Goal: Task Accomplishment & Management: Manage account settings

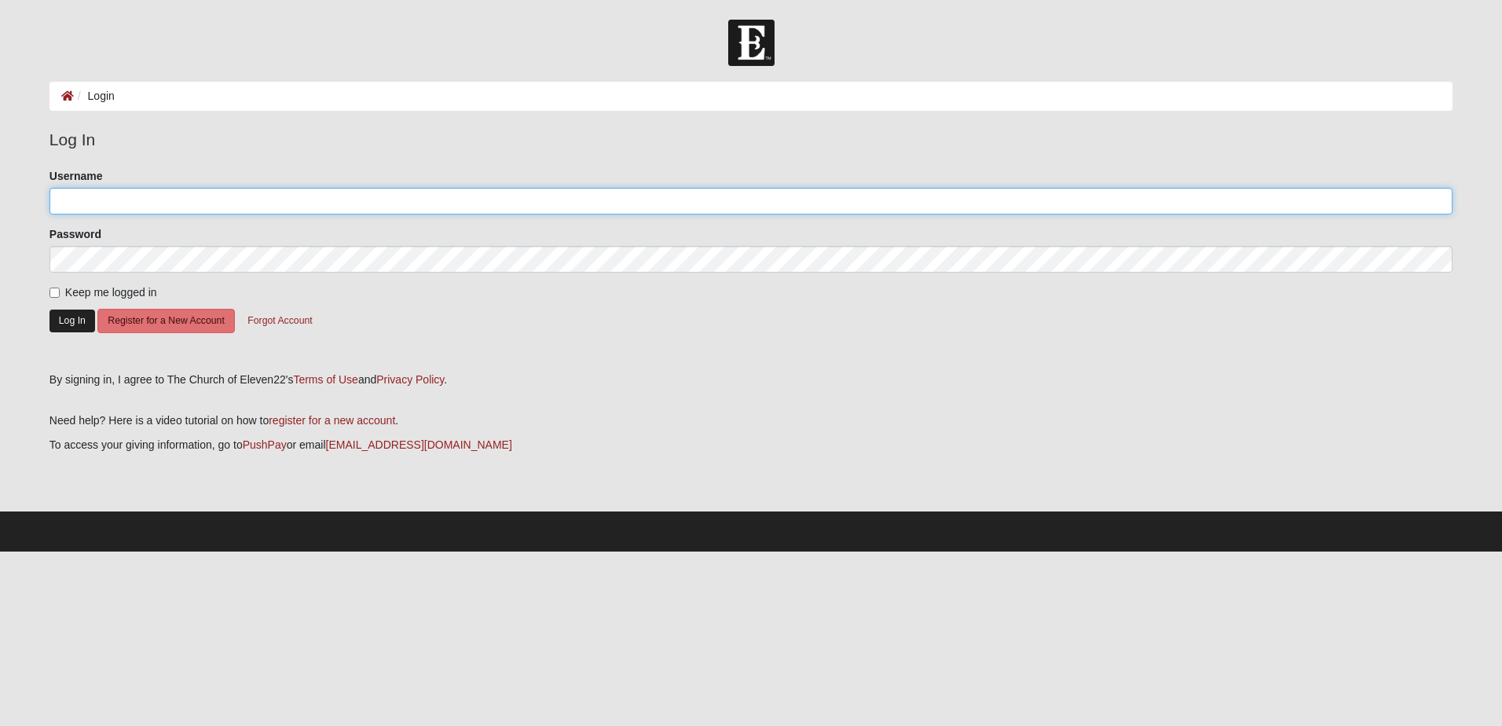
type input "FridayCOE22DG"
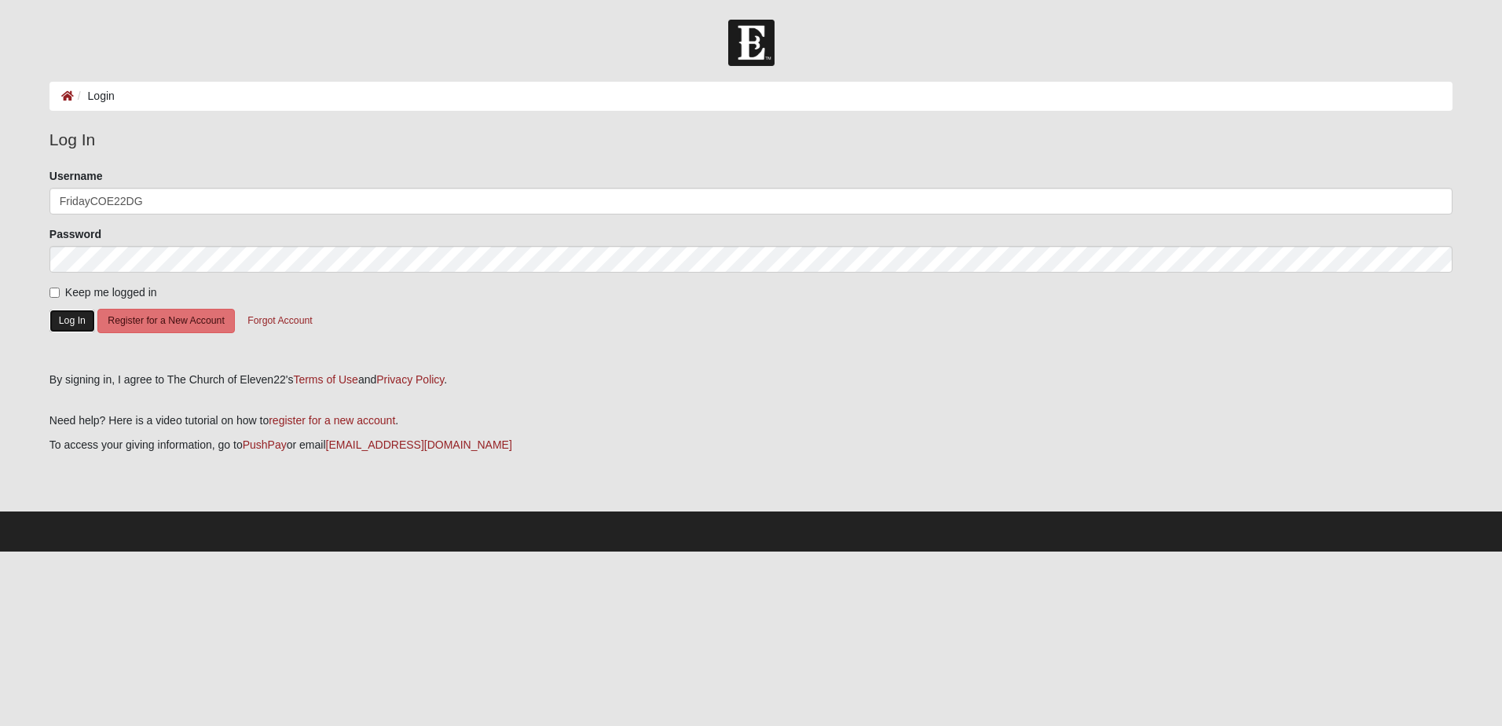
click at [76, 318] on button "Log In" at bounding box center [73, 321] width 46 height 23
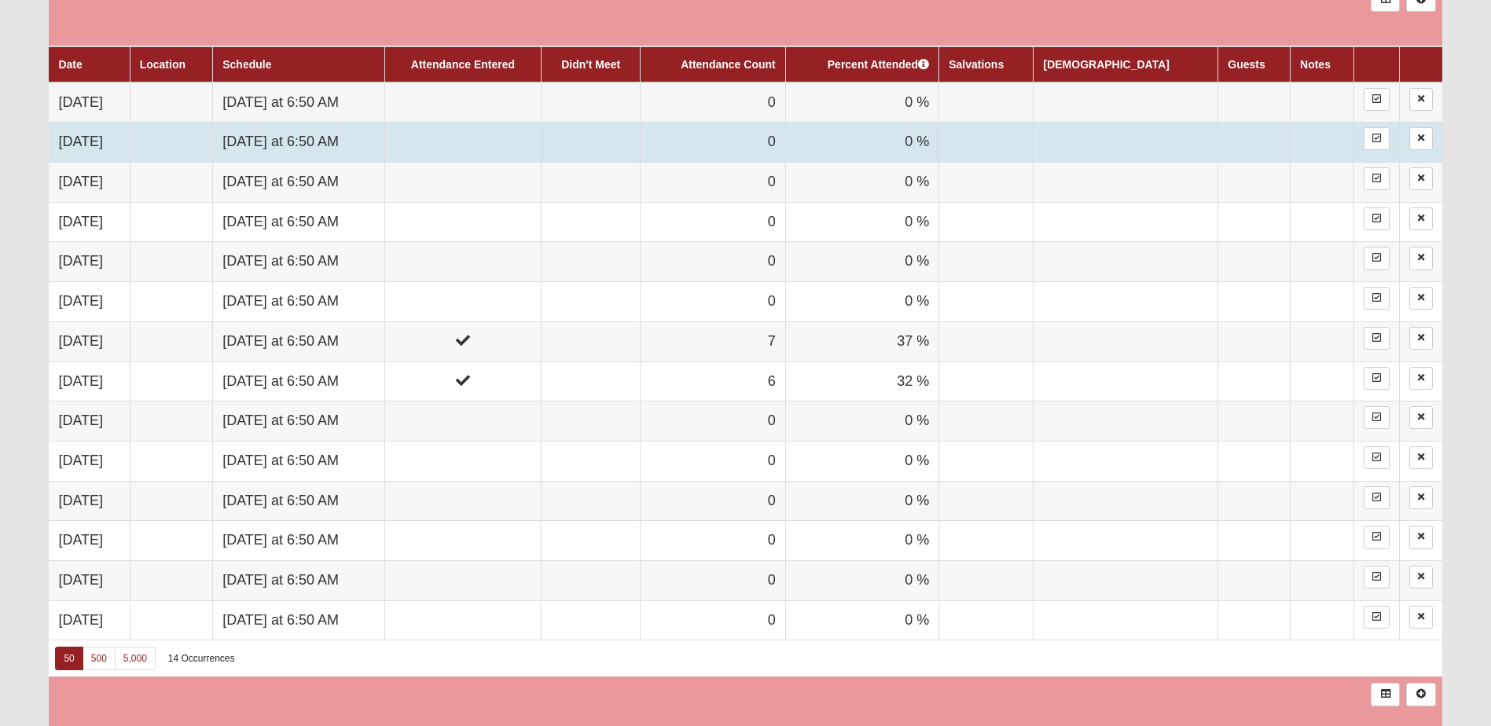
scroll to position [943, 0]
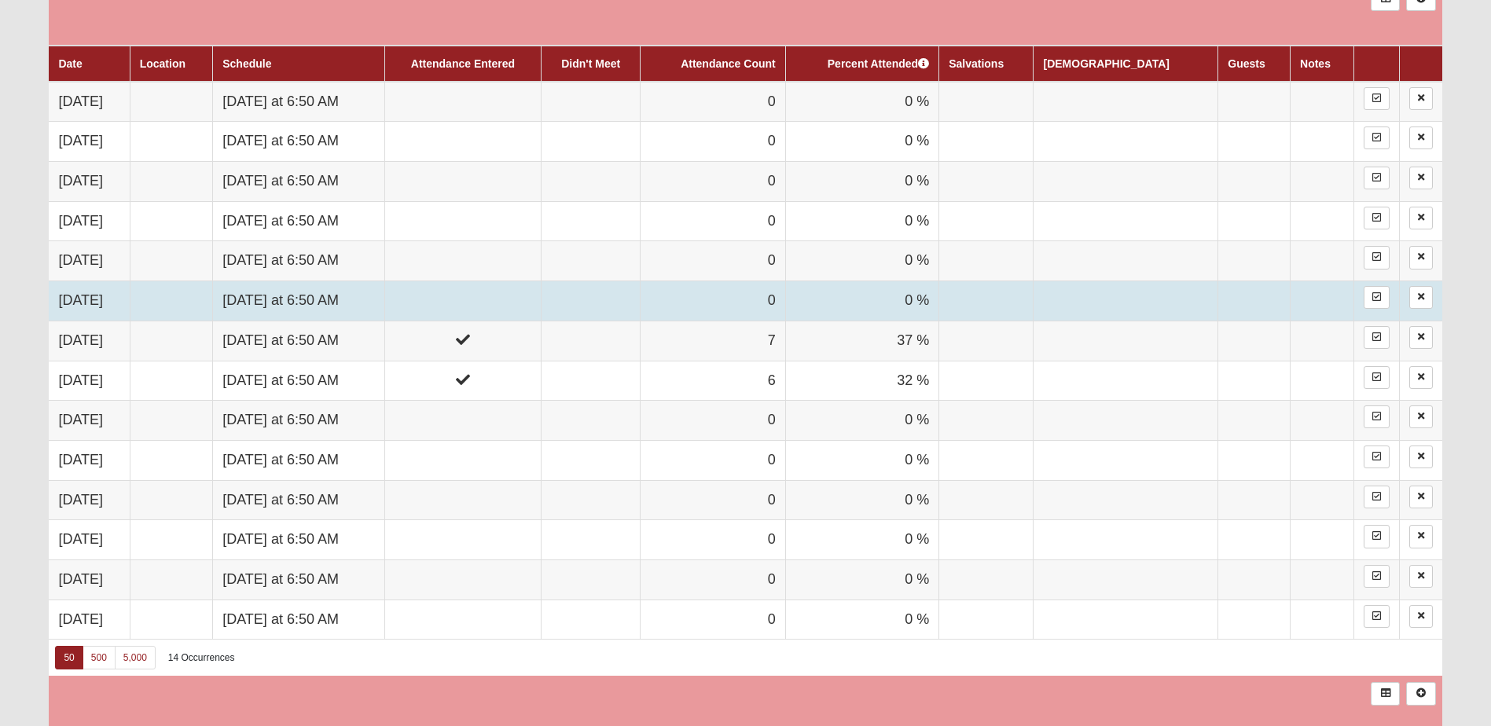
click at [349, 304] on td "[DATE] at 6:50 AM" at bounding box center [299, 301] width 172 height 40
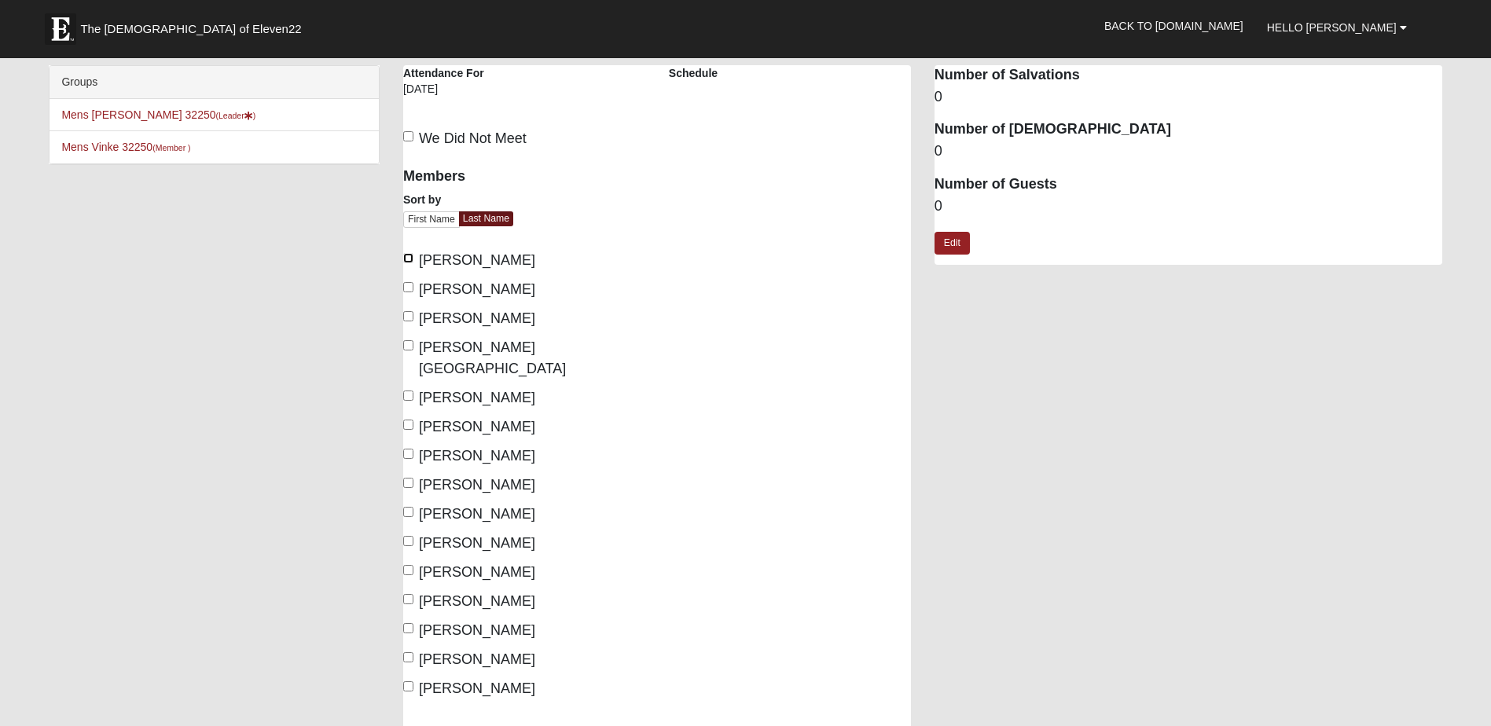
click at [405, 259] on input "Bishop, Mike" at bounding box center [408, 258] width 10 height 10
checkbox input "true"
click at [409, 288] on input "Brown, Craig" at bounding box center [408, 287] width 10 height 10
checkbox input "true"
click at [410, 317] on input "Coker, Charles" at bounding box center [408, 316] width 10 height 10
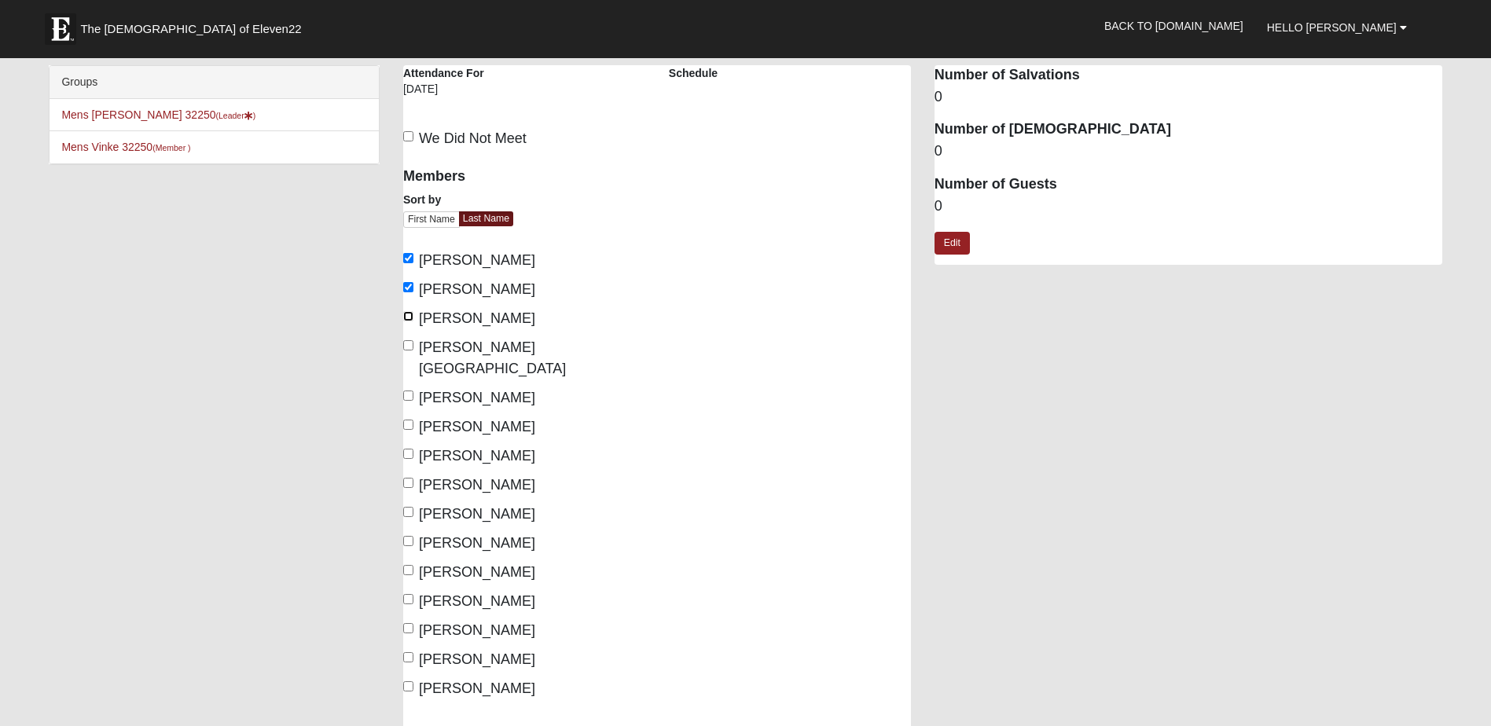
checkbox input "true"
click at [405, 343] on input "Dant, Chad" at bounding box center [408, 345] width 10 height 10
checkbox input "true"
click at [410, 420] on input "[PERSON_NAME]" at bounding box center [408, 425] width 10 height 10
checkbox input "true"
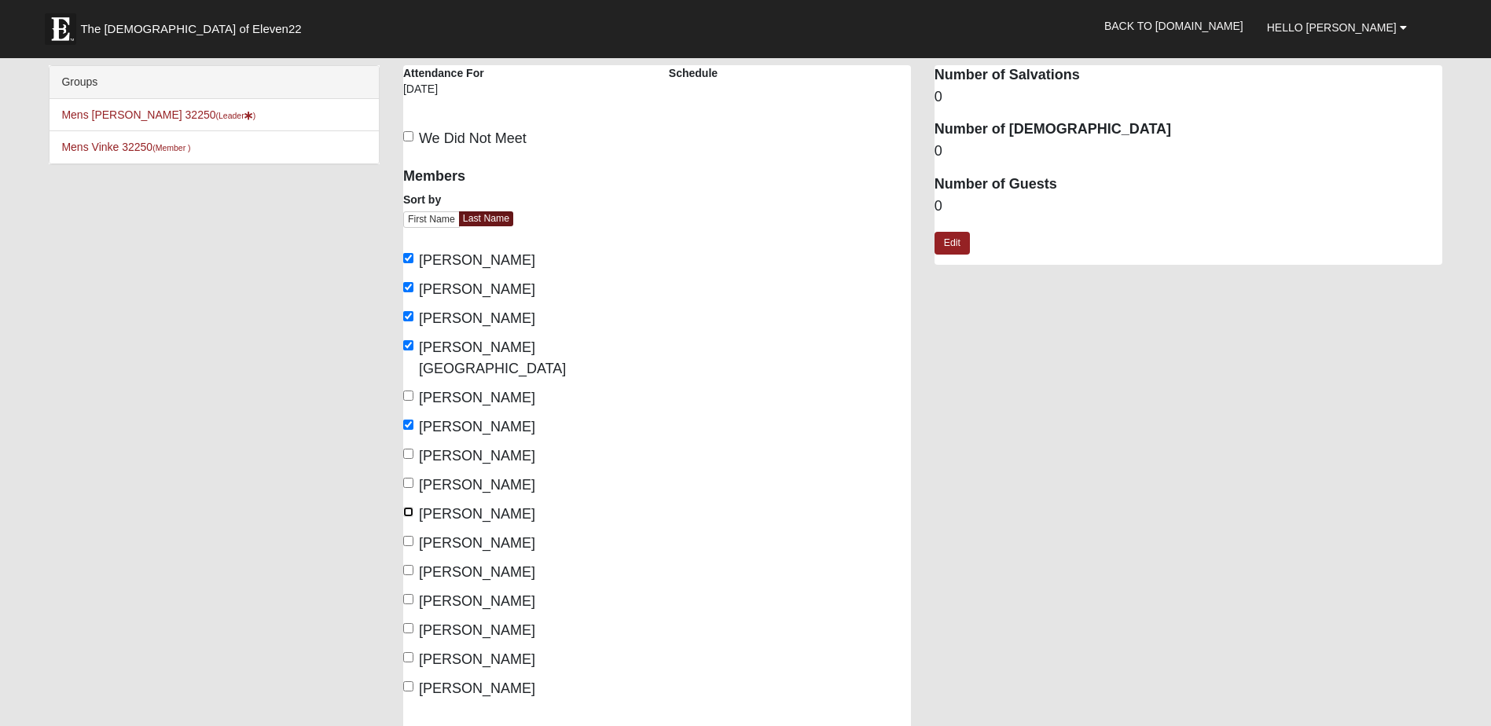
click at [409, 507] on input "[PERSON_NAME]" at bounding box center [408, 512] width 10 height 10
checkbox input "true"
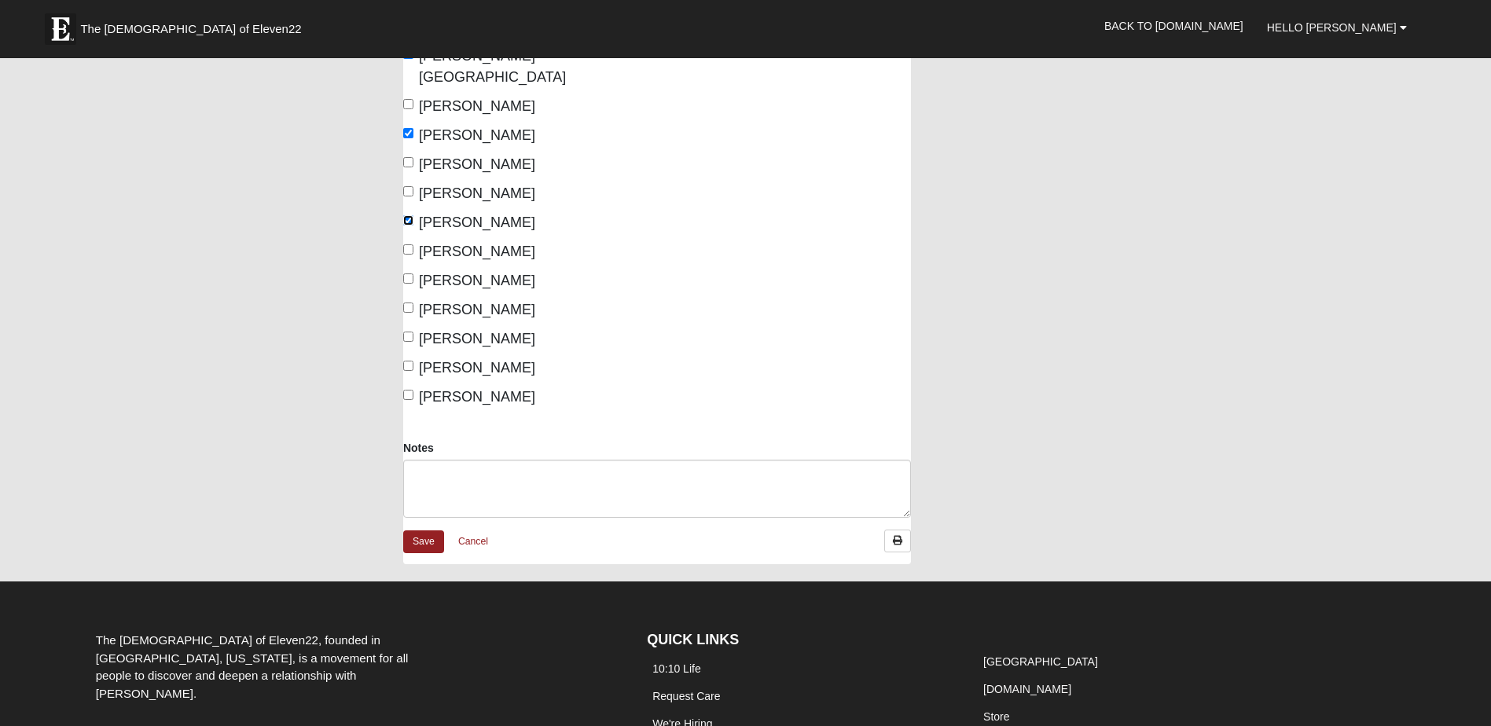
scroll to position [314, 0]
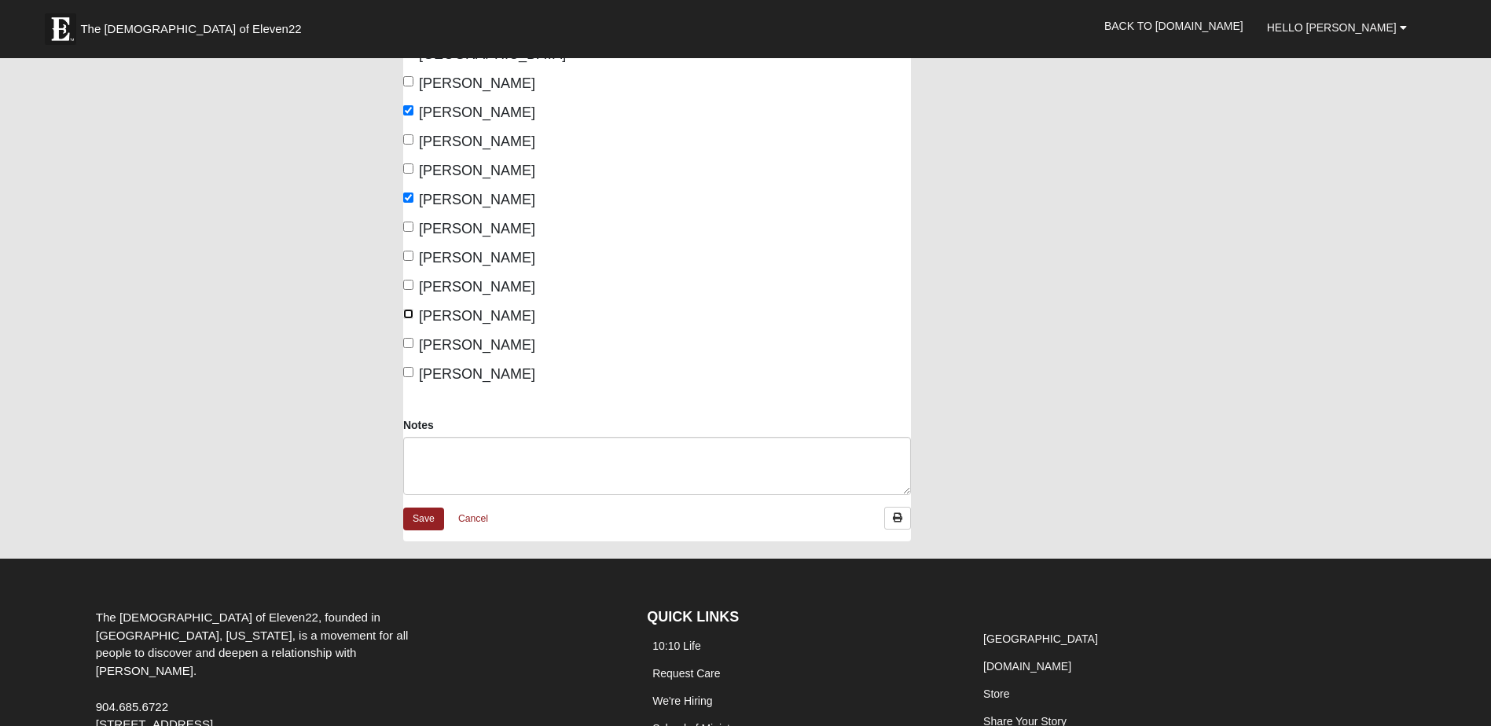
click at [409, 309] on input "[PERSON_NAME]" at bounding box center [408, 314] width 10 height 10
checkbox input "true"
click at [429, 508] on link "Save" at bounding box center [423, 519] width 41 height 23
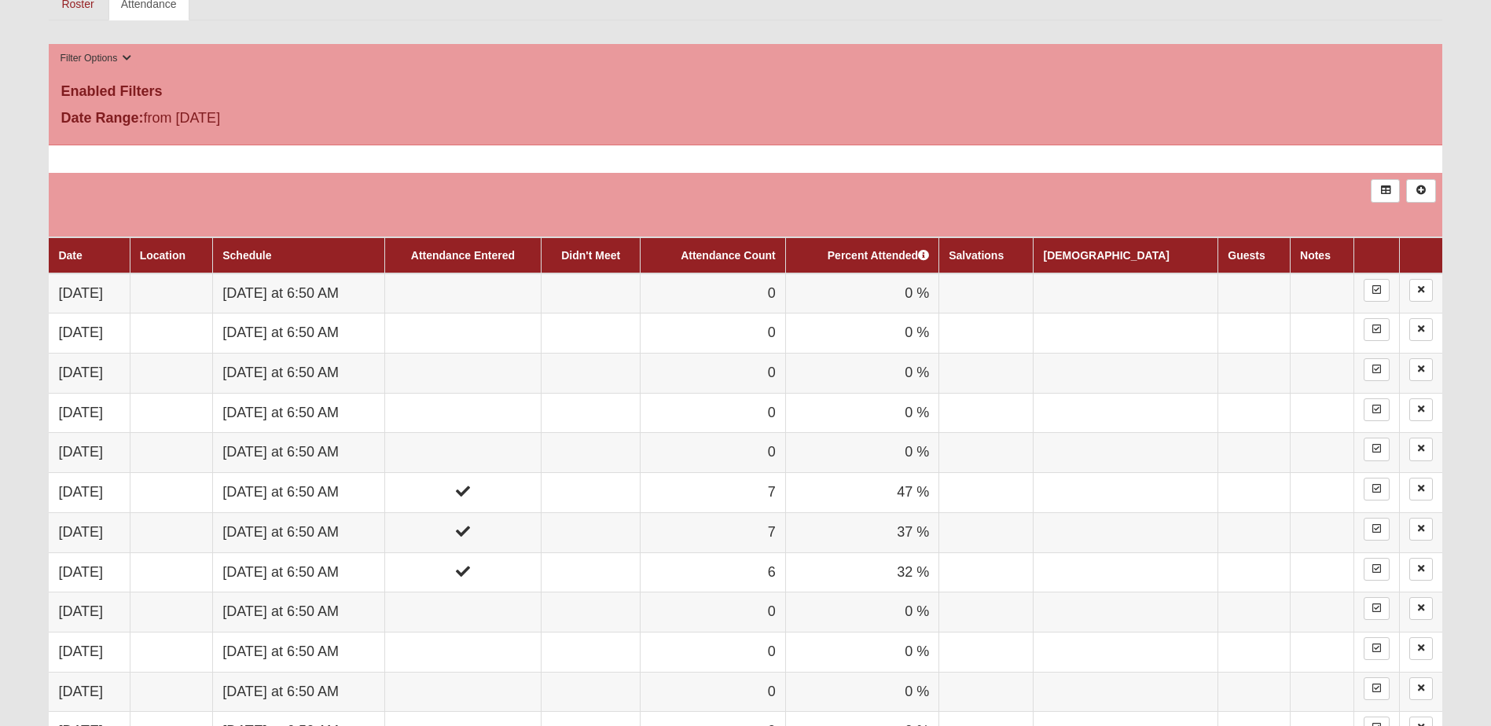
scroll to position [864, 0]
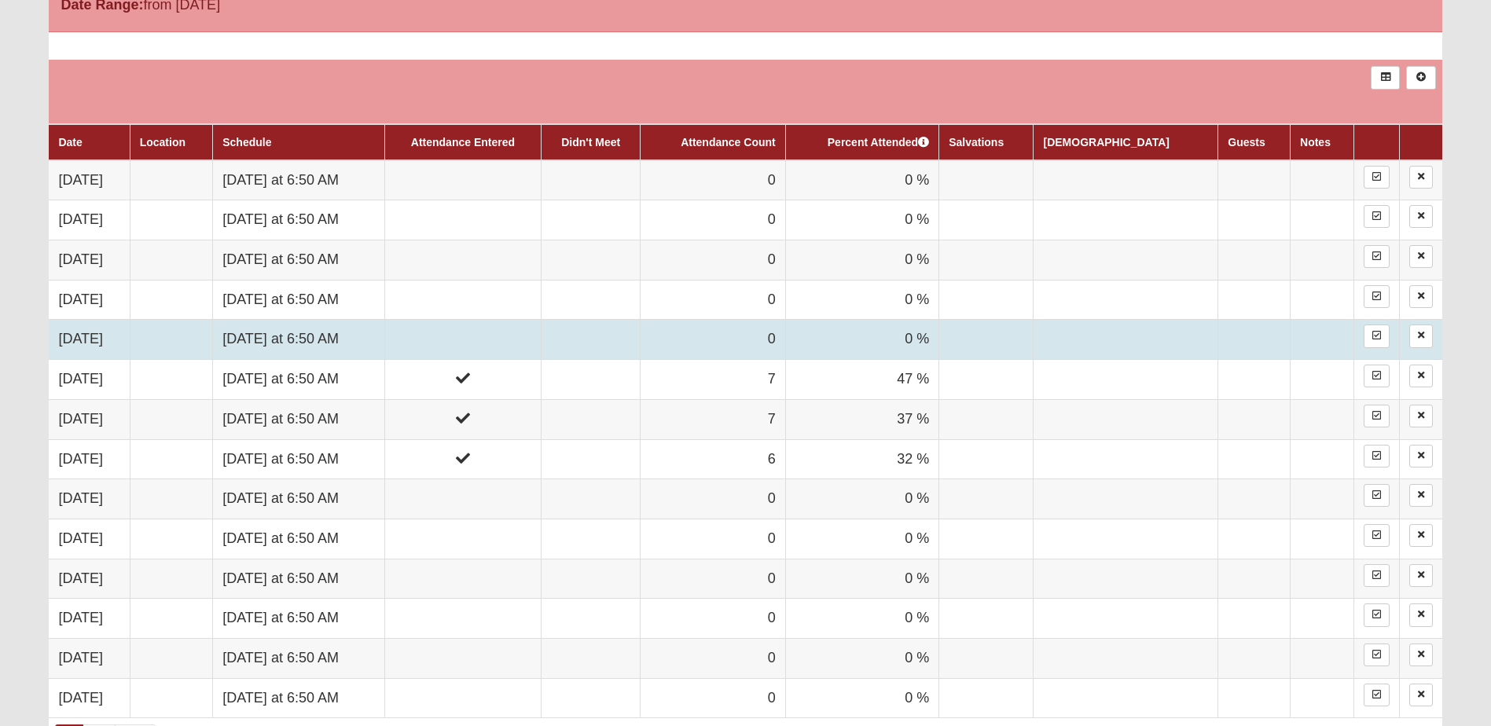
click at [296, 339] on td "Friday at 6:50 AM" at bounding box center [299, 340] width 172 height 40
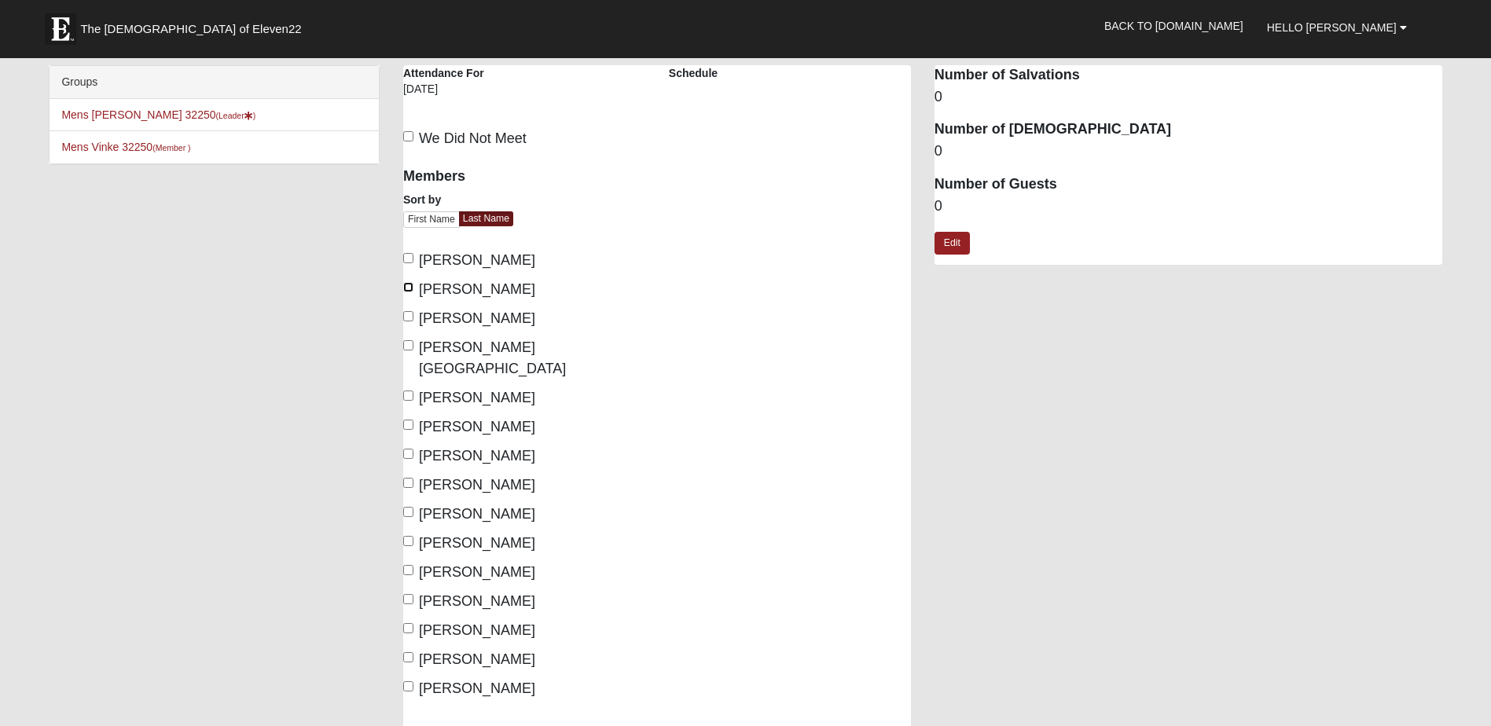
click at [407, 286] on input "[PERSON_NAME]" at bounding box center [408, 287] width 10 height 10
checkbox input "true"
click at [408, 317] on input "[PERSON_NAME]" at bounding box center [408, 316] width 10 height 10
checkbox input "true"
click at [405, 347] on input "Dant, Chad" at bounding box center [408, 345] width 10 height 10
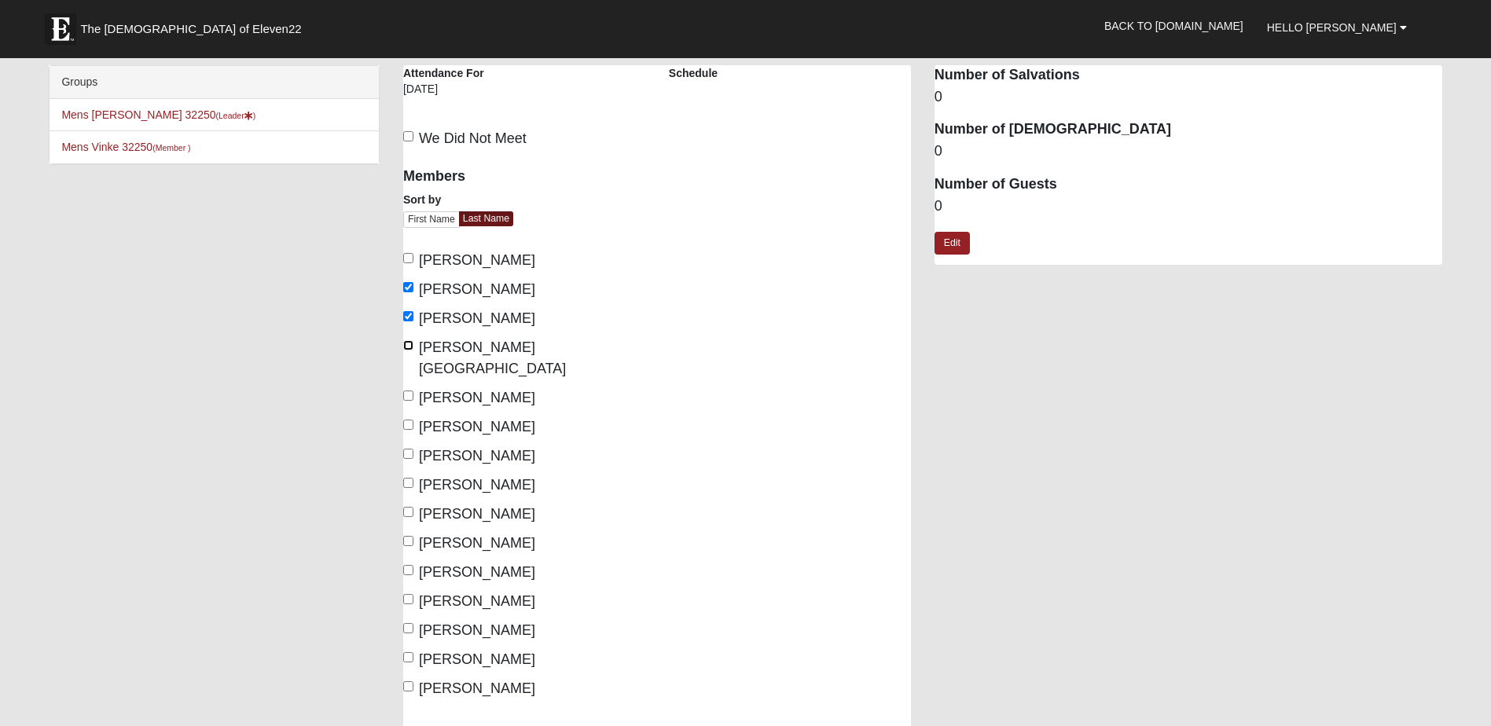
checkbox input "true"
click at [404, 391] on input "[PERSON_NAME]" at bounding box center [408, 396] width 10 height 10
checkbox input "true"
click at [410, 420] on input "[PERSON_NAME]" at bounding box center [408, 425] width 10 height 10
checkbox input "true"
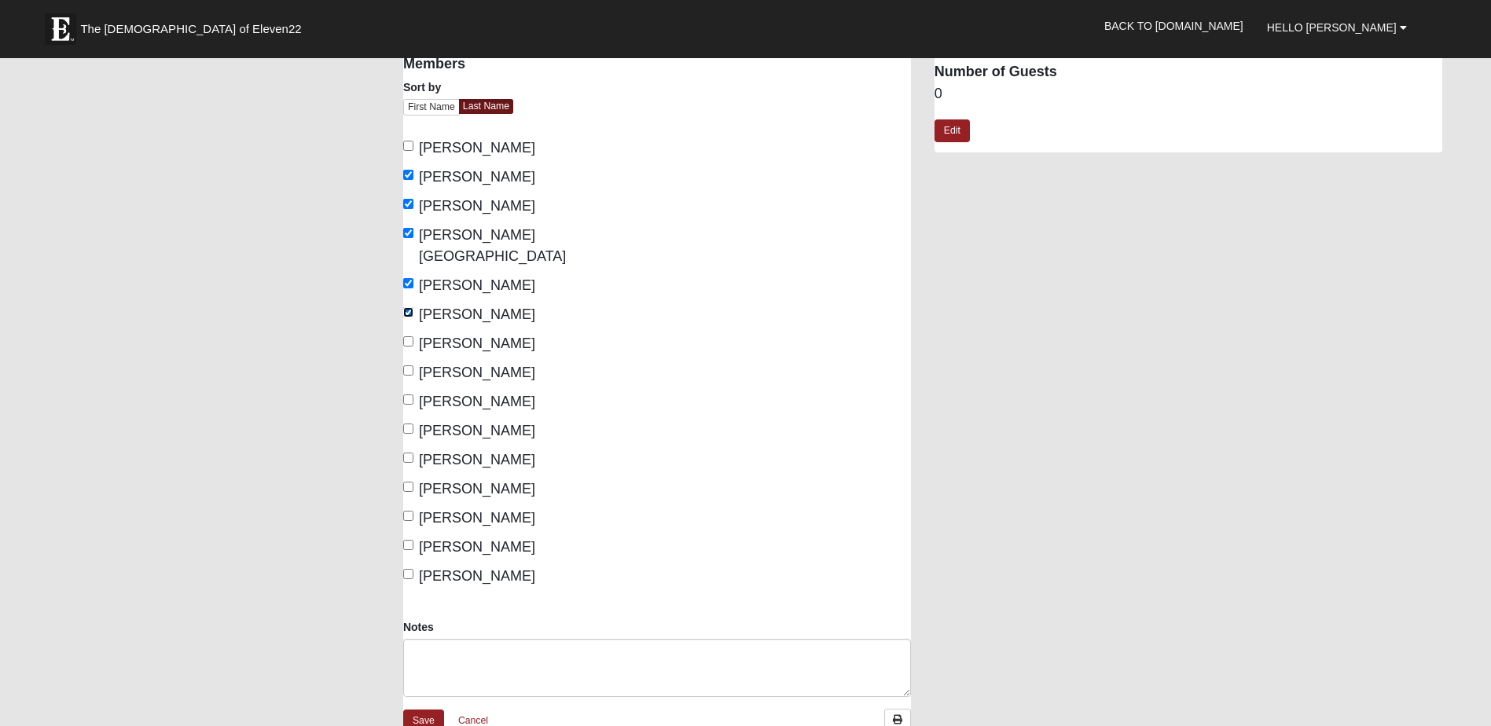
scroll to position [236, 0]
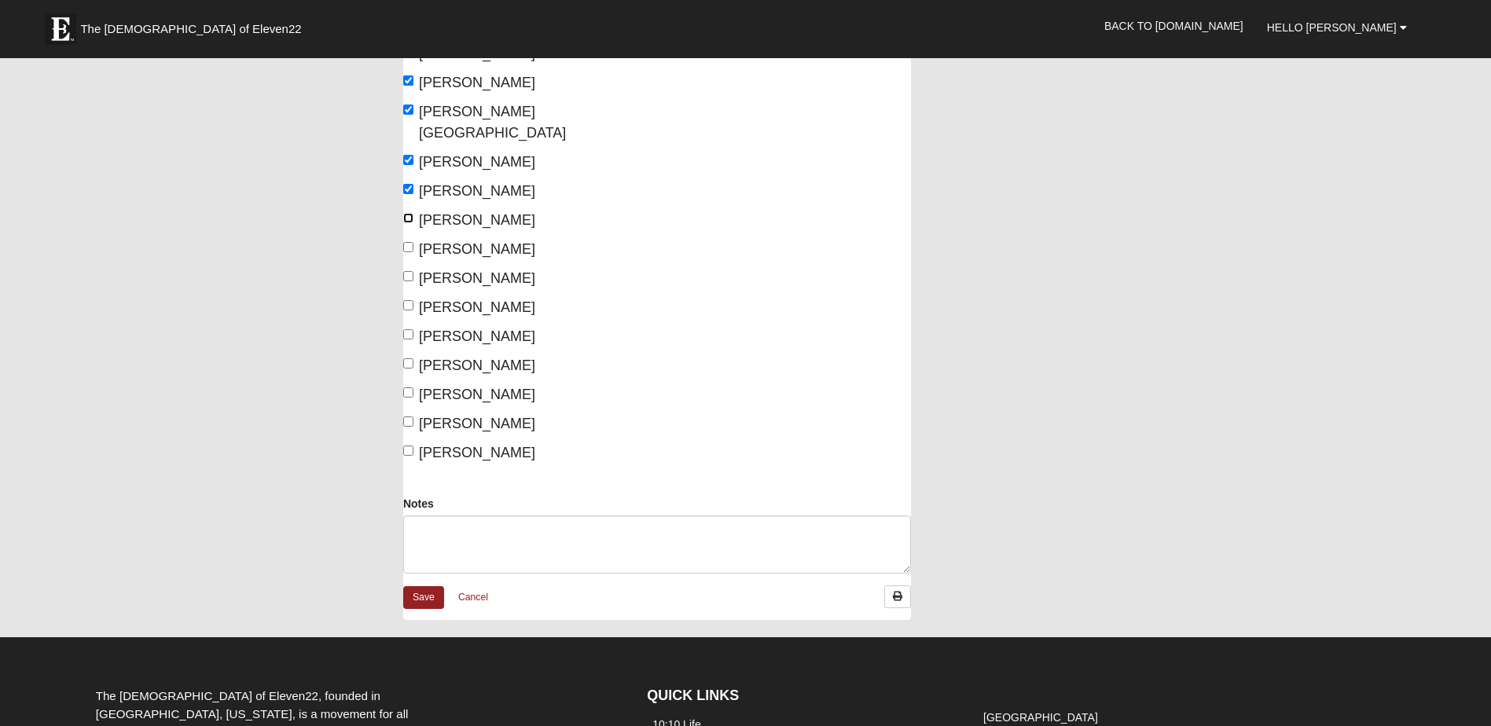
click at [406, 213] on input "Gersbeck, Chuck" at bounding box center [408, 218] width 10 height 10
checkbox input "true"
click at [408, 271] on input "Kobelin, David" at bounding box center [408, 276] width 10 height 10
checkbox input "true"
click at [406, 387] on input "Toth, Mike" at bounding box center [408, 392] width 10 height 10
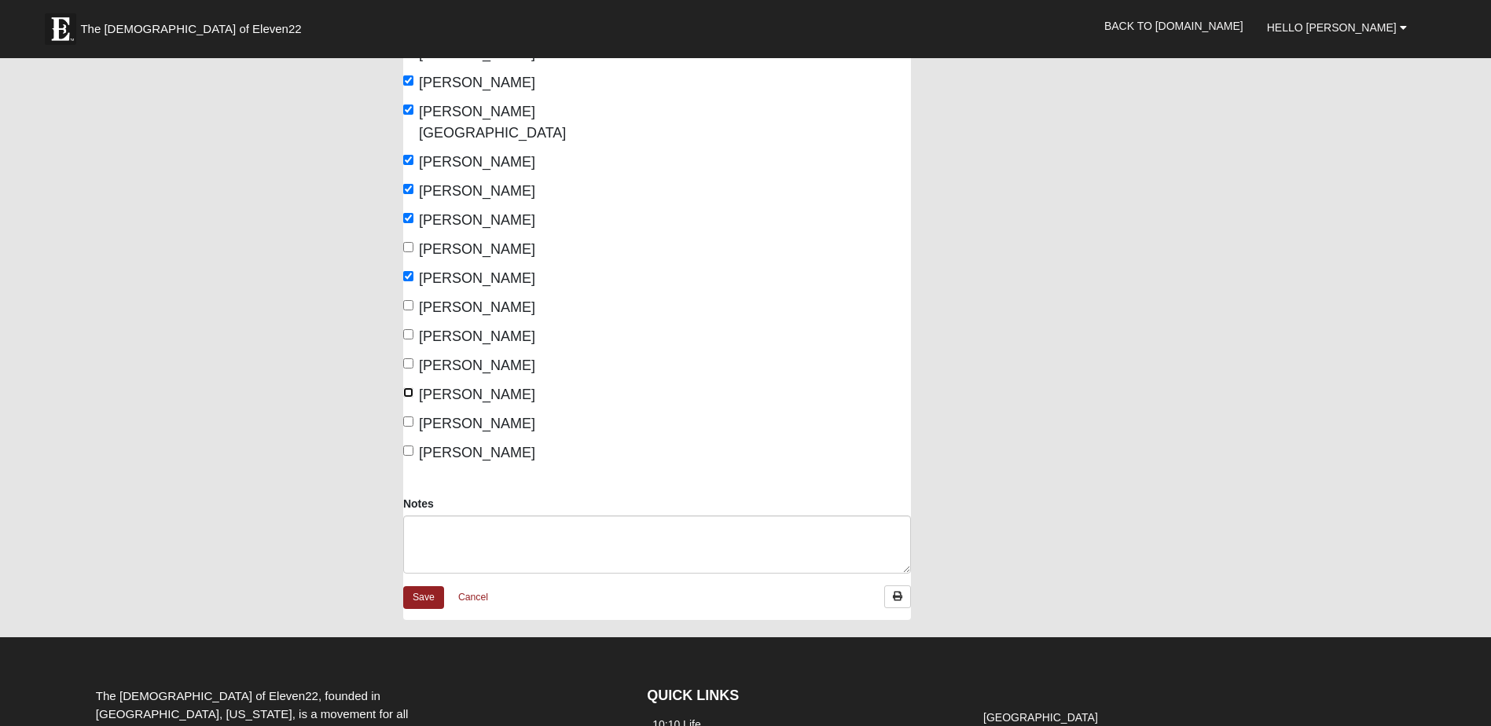
checkbox input "true"
click at [431, 586] on link "Save" at bounding box center [423, 597] width 41 height 23
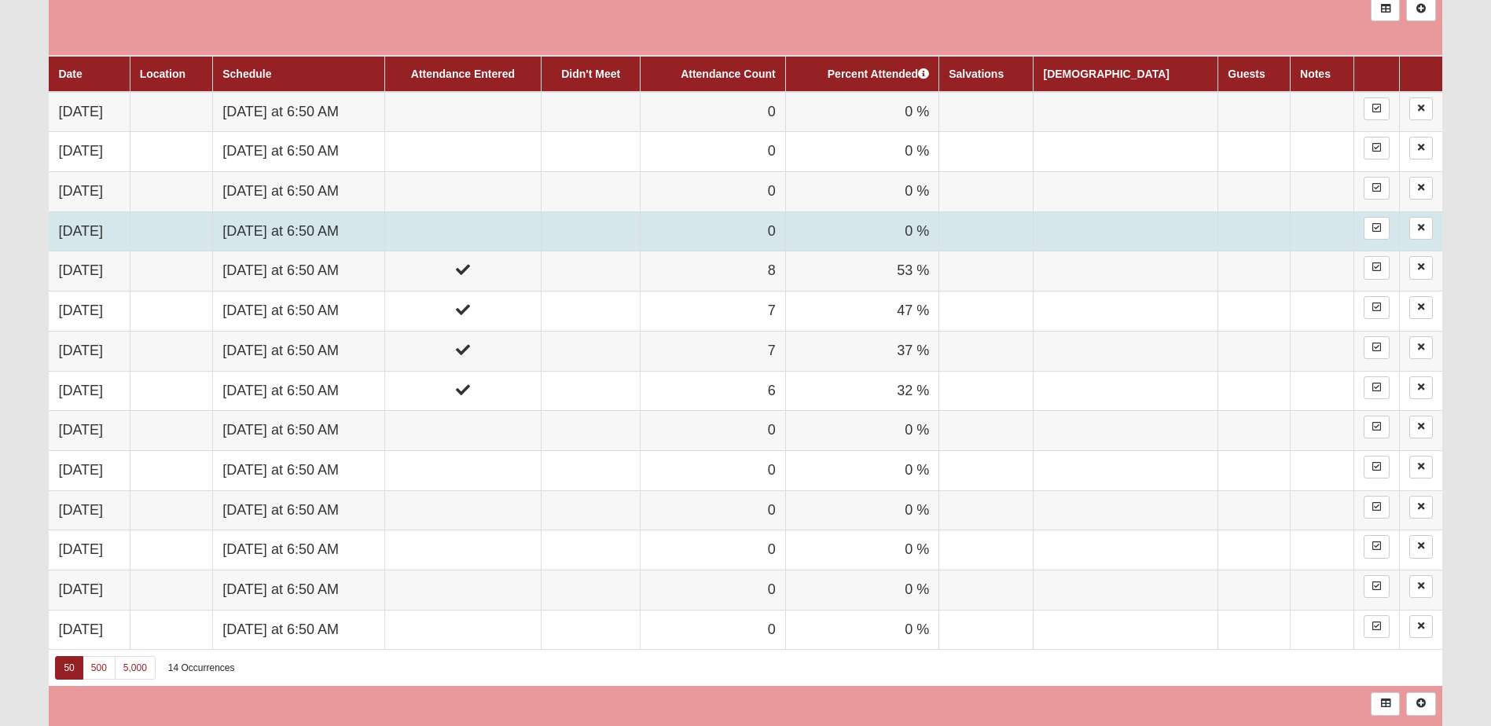
scroll to position [943, 0]
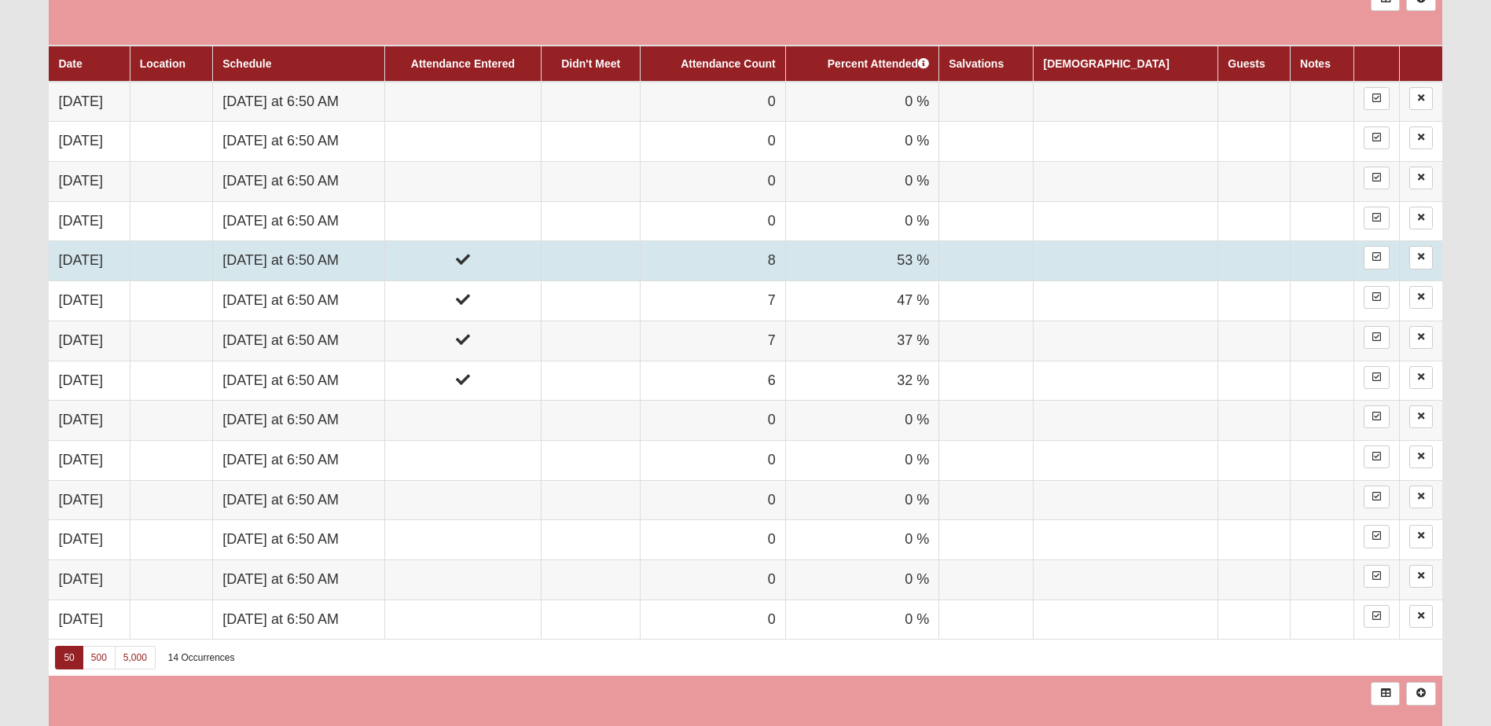
click at [319, 259] on td "Friday at 6:50 AM" at bounding box center [299, 261] width 172 height 40
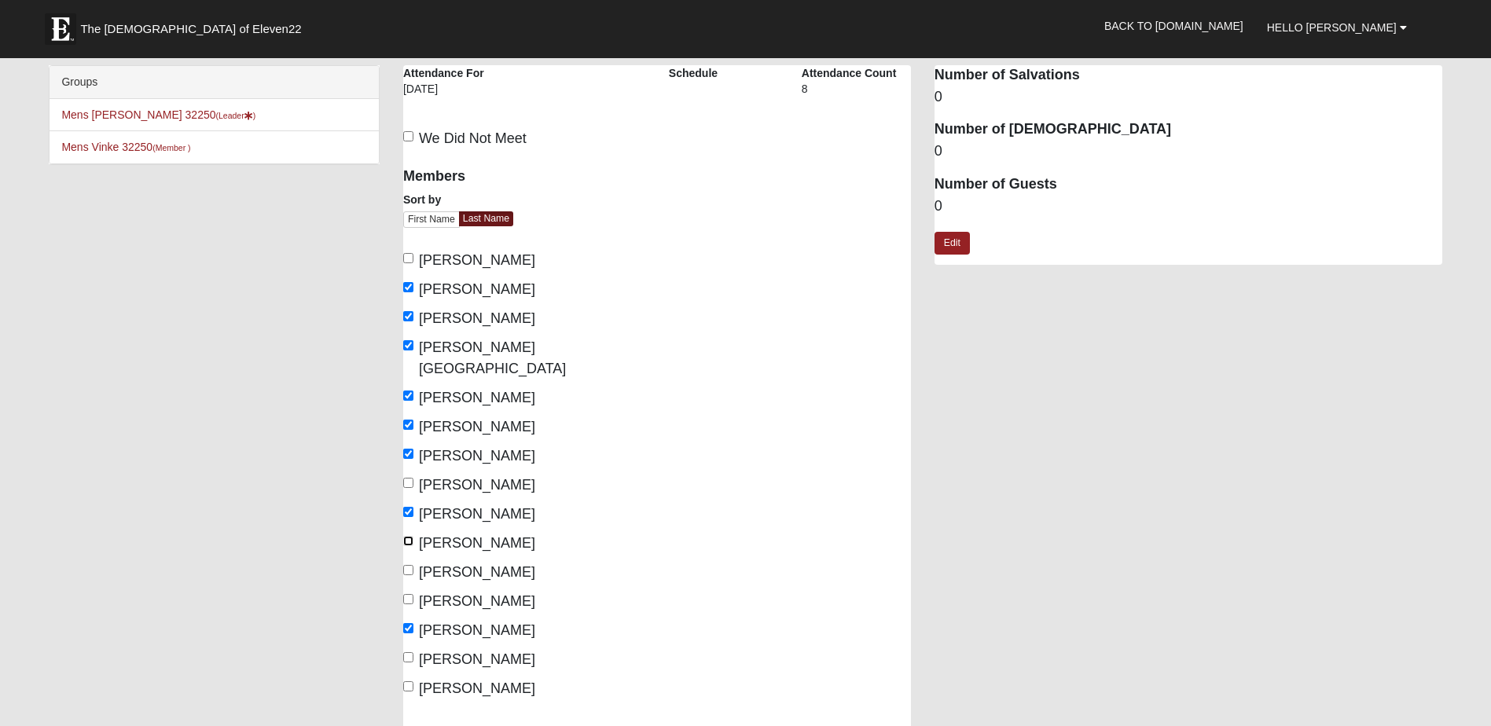
click at [409, 536] on input "[PERSON_NAME]" at bounding box center [408, 541] width 10 height 10
checkbox input "true"
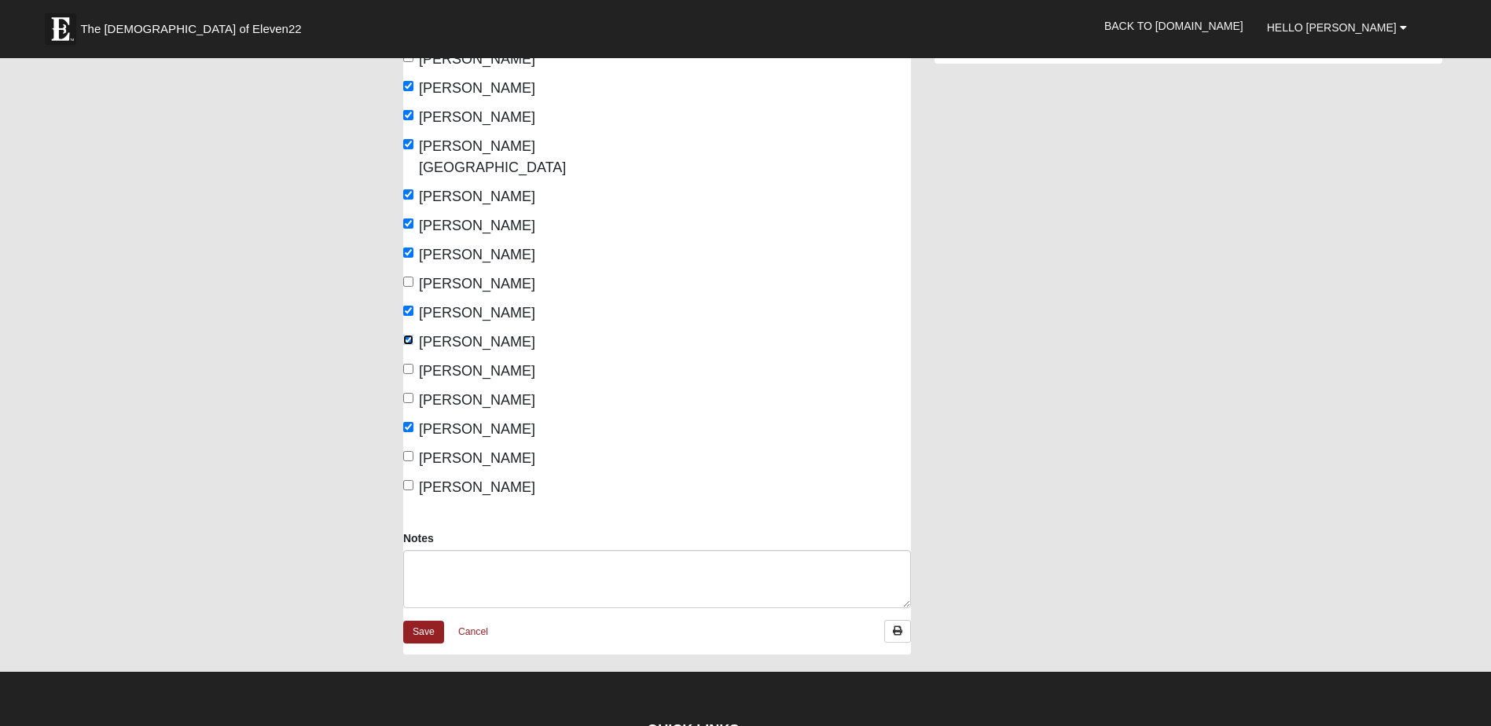
scroll to position [236, 0]
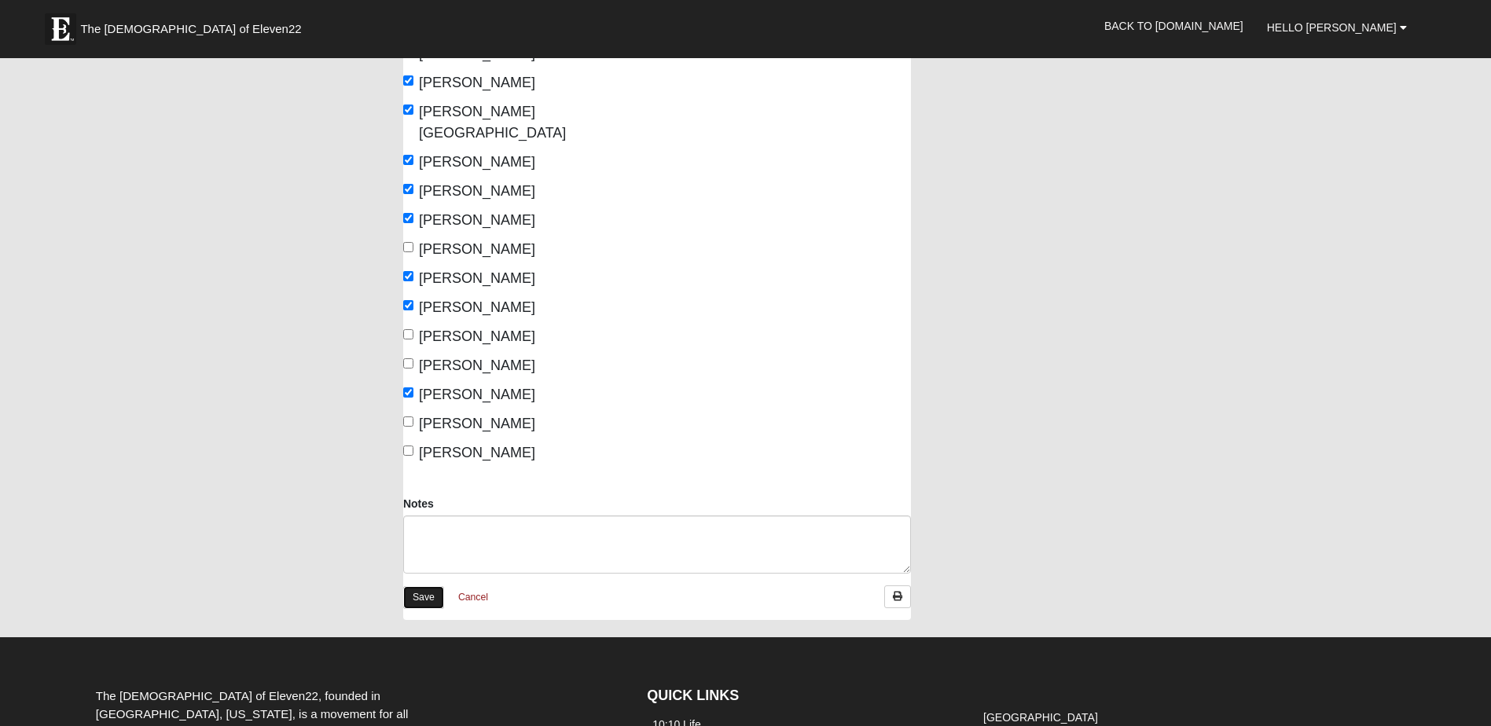
click at [431, 586] on link "Save" at bounding box center [423, 597] width 41 height 23
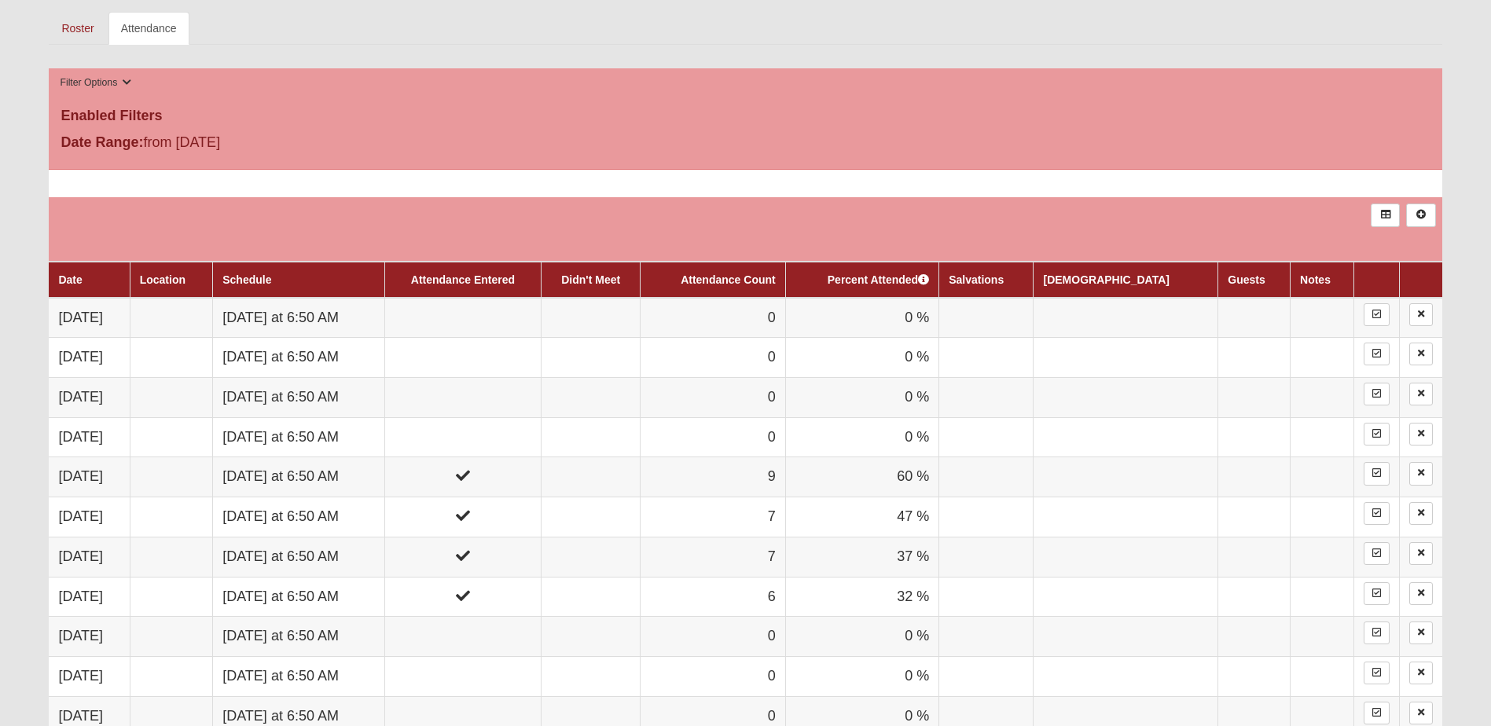
scroll to position [864, 0]
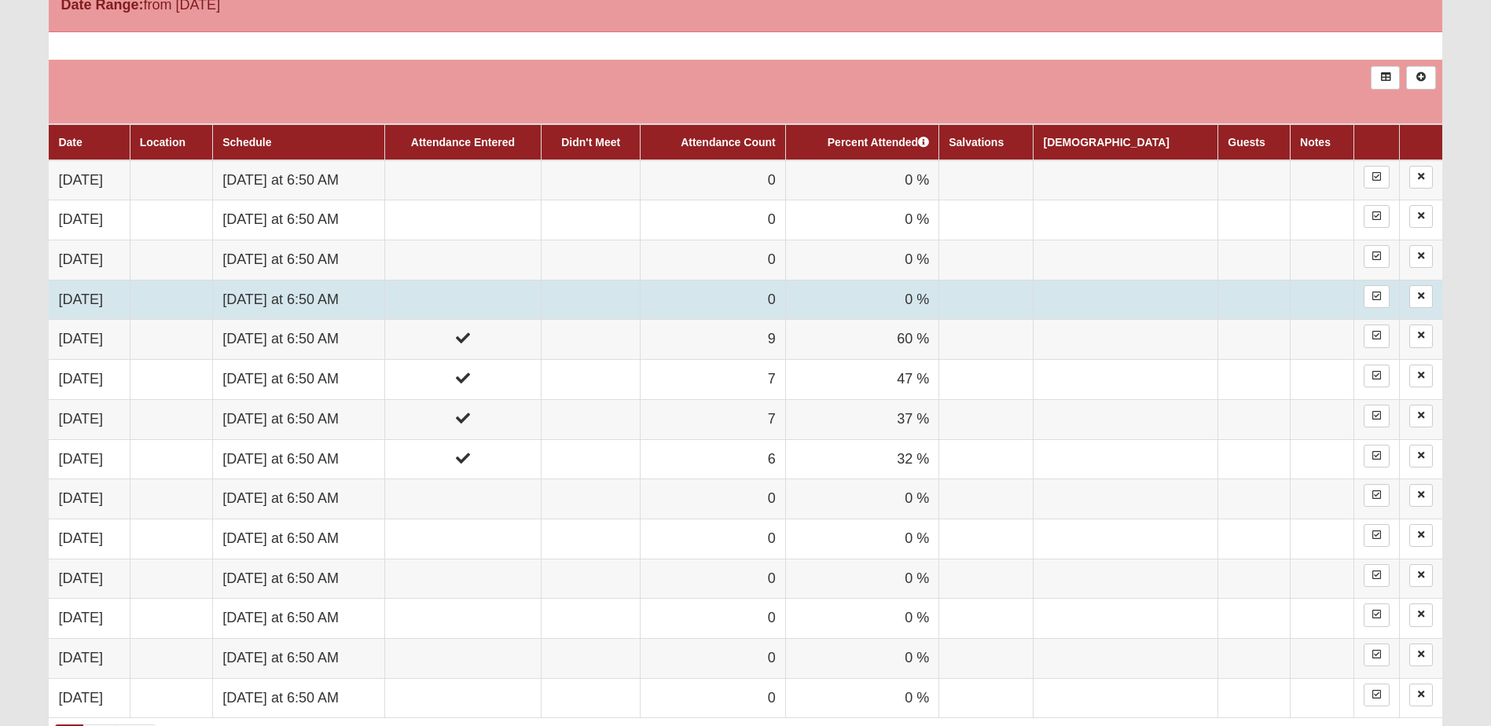
click at [320, 298] on td "[DATE] at 6:50 AM" at bounding box center [299, 300] width 172 height 40
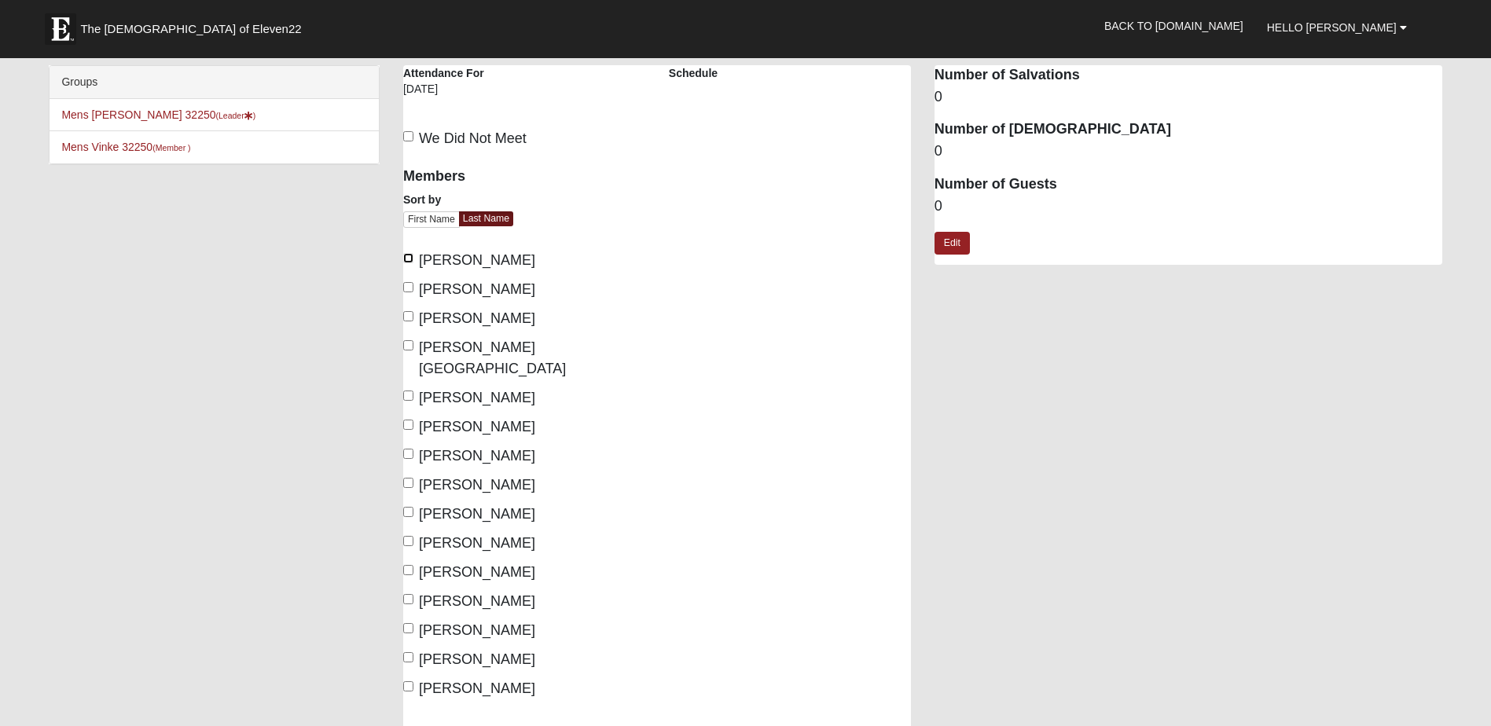
click at [408, 260] on input "Bishop, Mike" at bounding box center [408, 258] width 10 height 10
checkbox input "true"
click at [408, 391] on input "Dennie, Eric" at bounding box center [408, 396] width 10 height 10
checkbox input "true"
click at [411, 420] on input "Fuller, Bryant" at bounding box center [408, 425] width 10 height 10
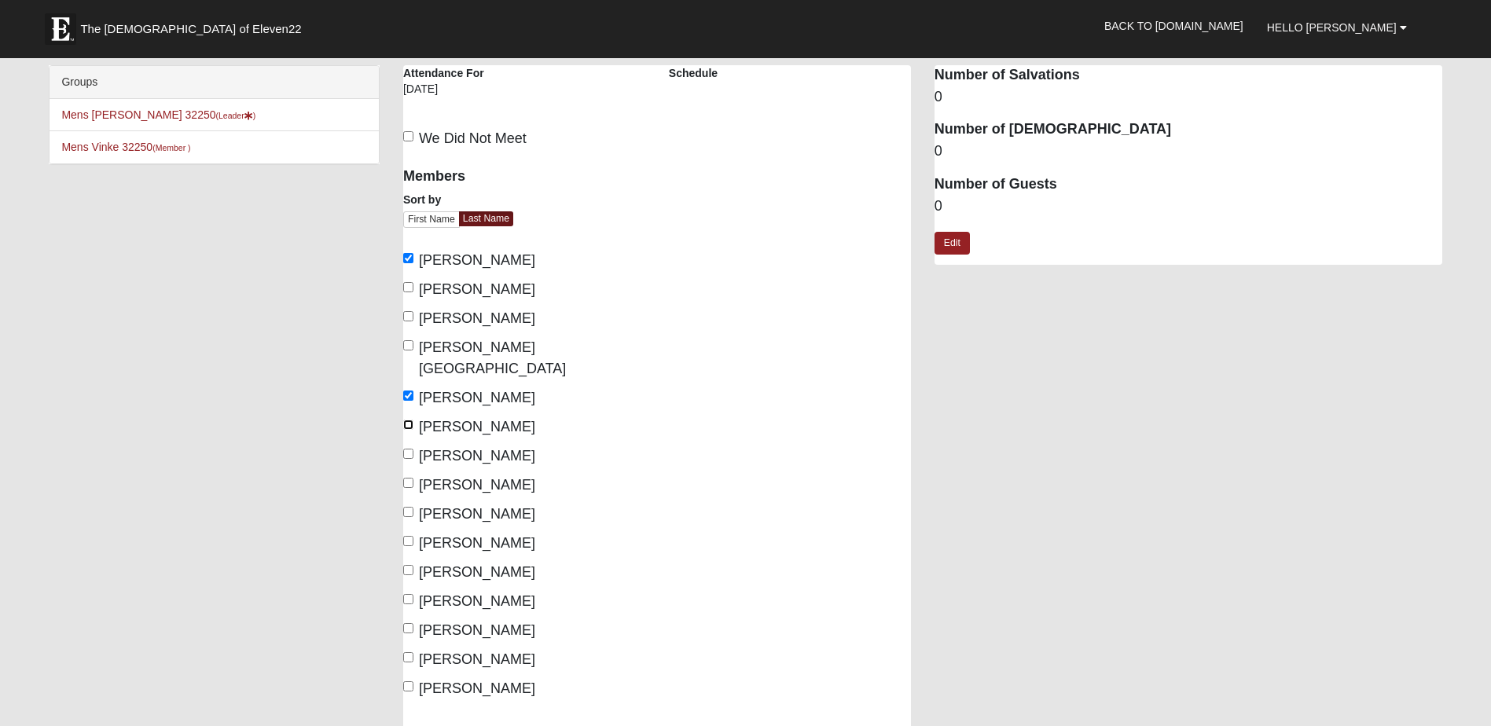
checkbox input "true"
click at [409, 507] on input "Kobelin, David" at bounding box center [408, 512] width 10 height 10
checkbox input "true"
click at [408, 623] on input "Toth, Mike" at bounding box center [408, 628] width 10 height 10
checkbox input "true"
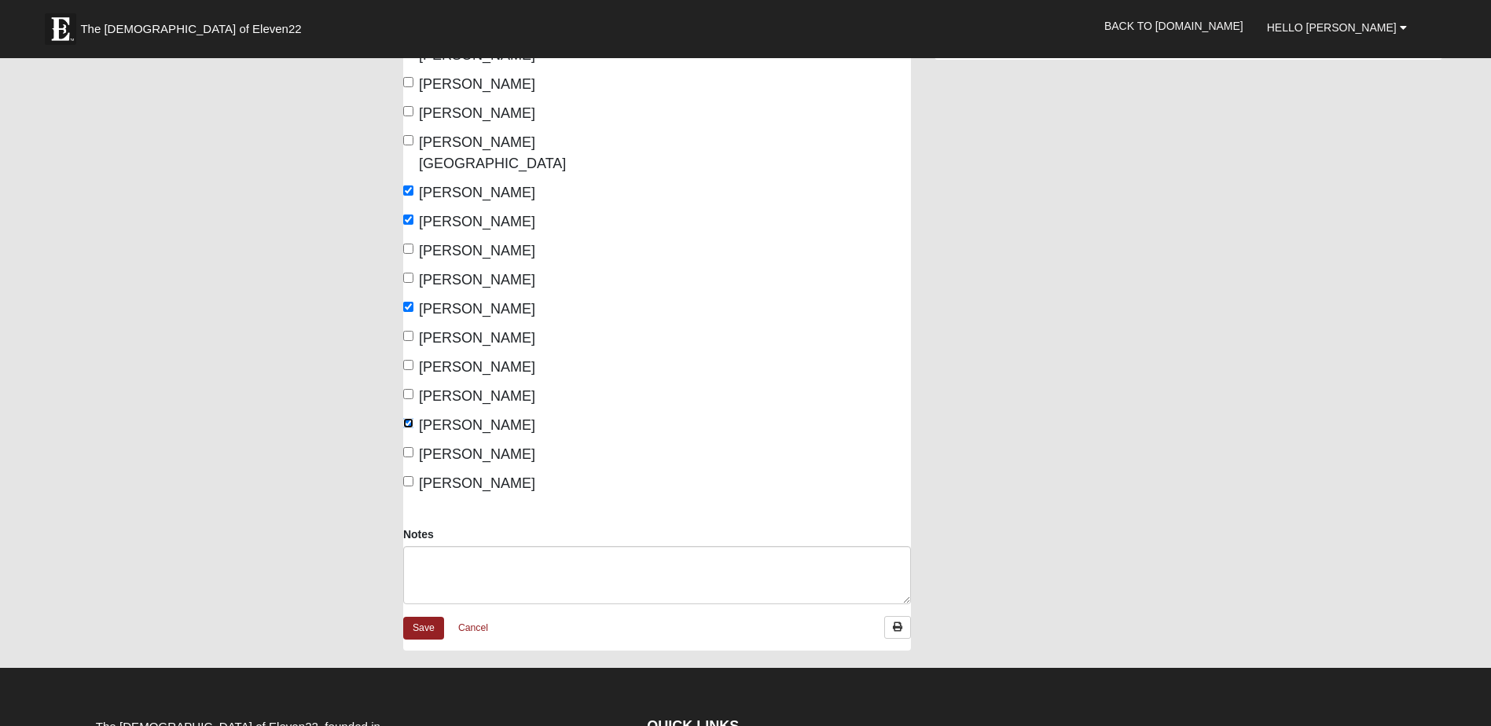
scroll to position [314, 0]
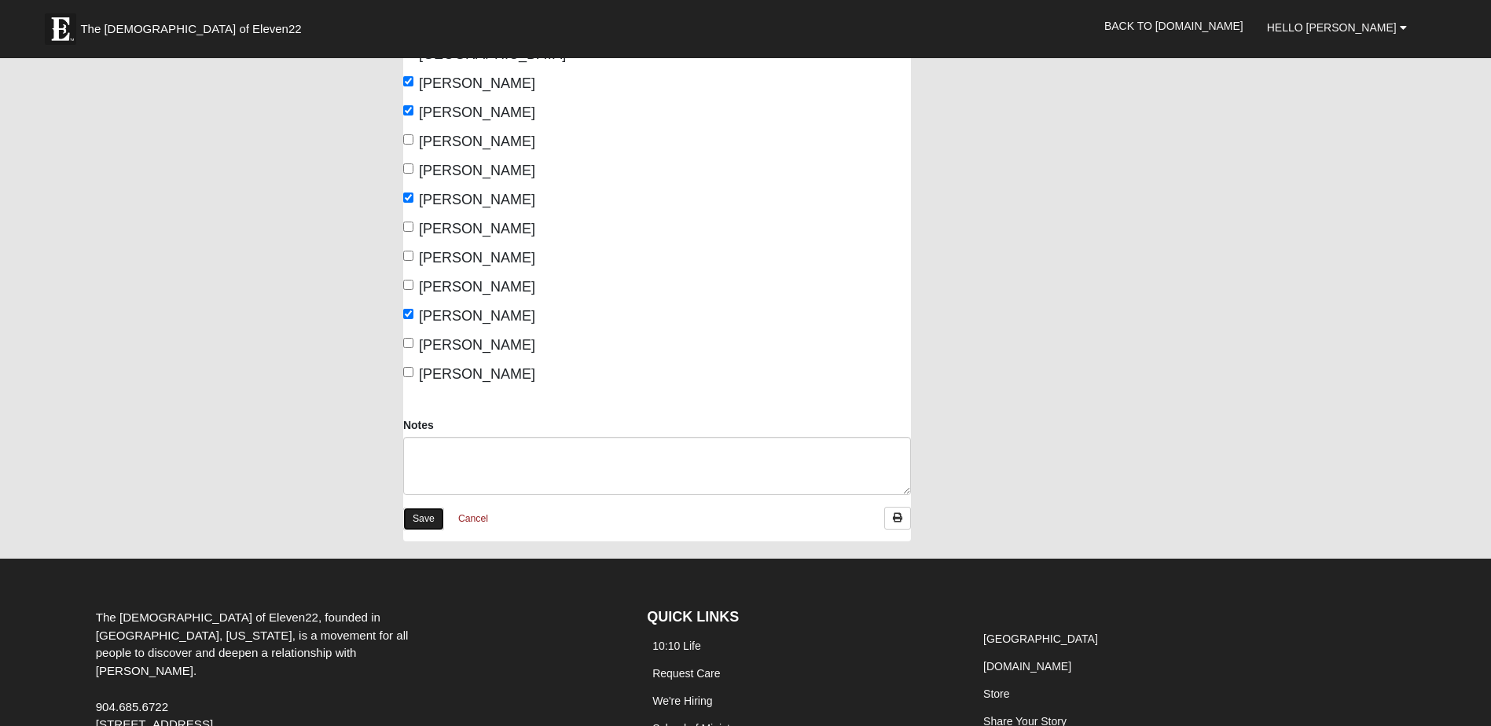
click at [427, 508] on link "Save" at bounding box center [423, 519] width 41 height 23
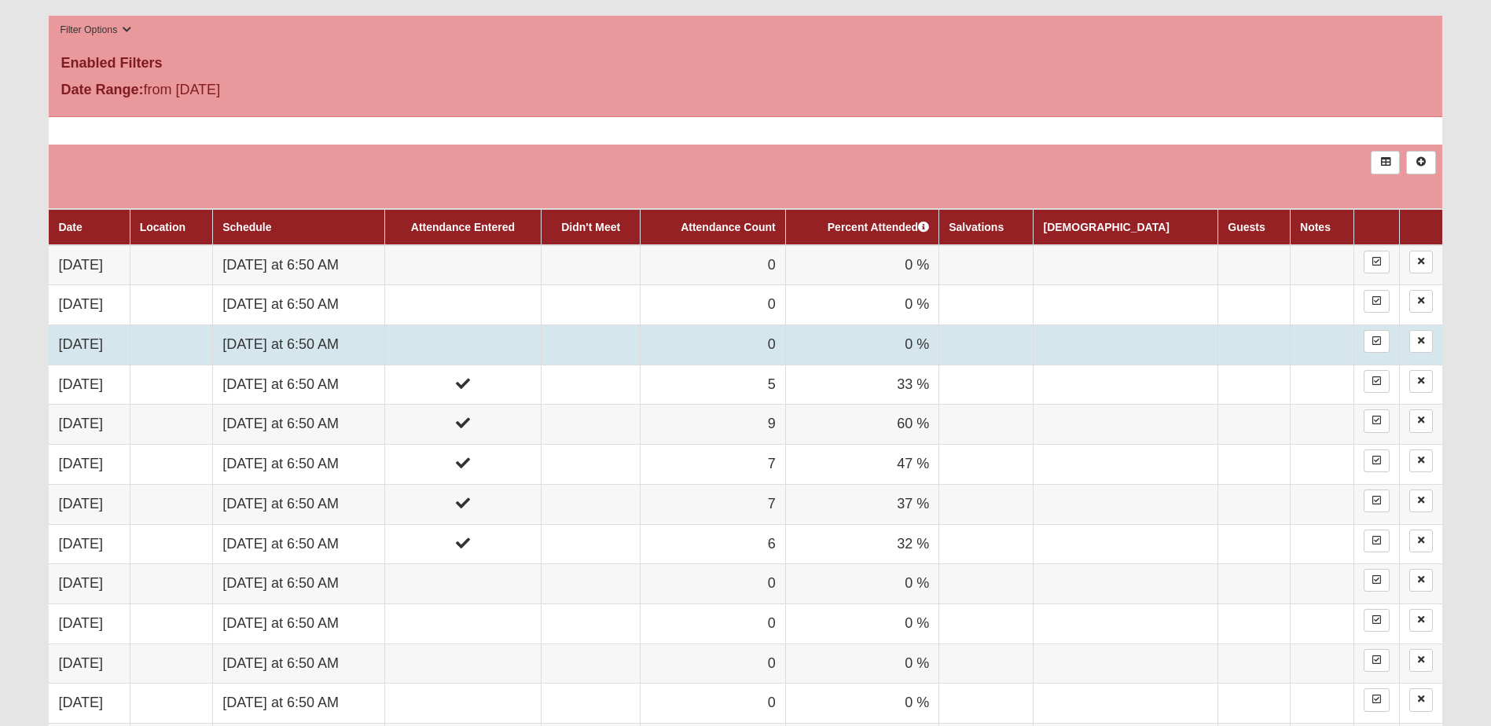
scroll to position [786, 0]
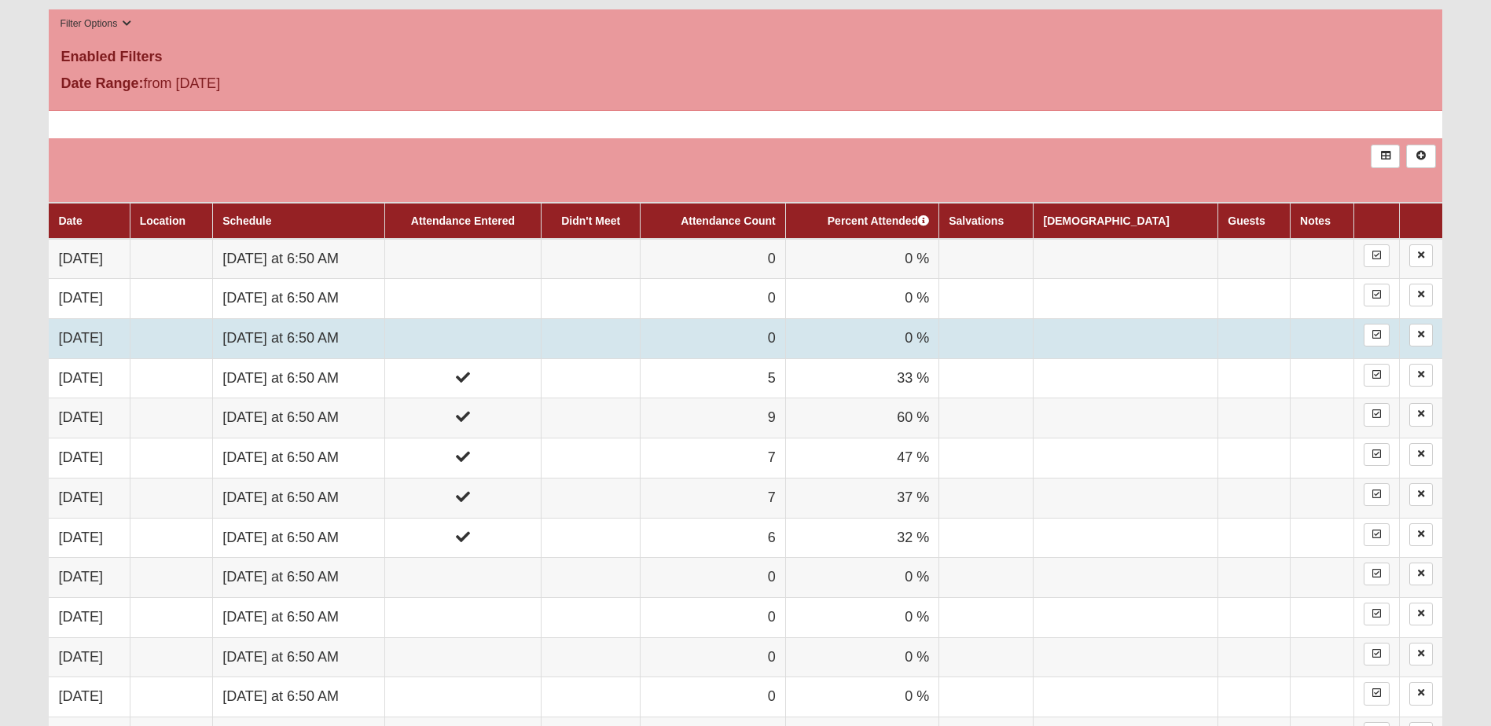
click at [312, 328] on td "[DATE] at 6:50 AM" at bounding box center [299, 339] width 172 height 40
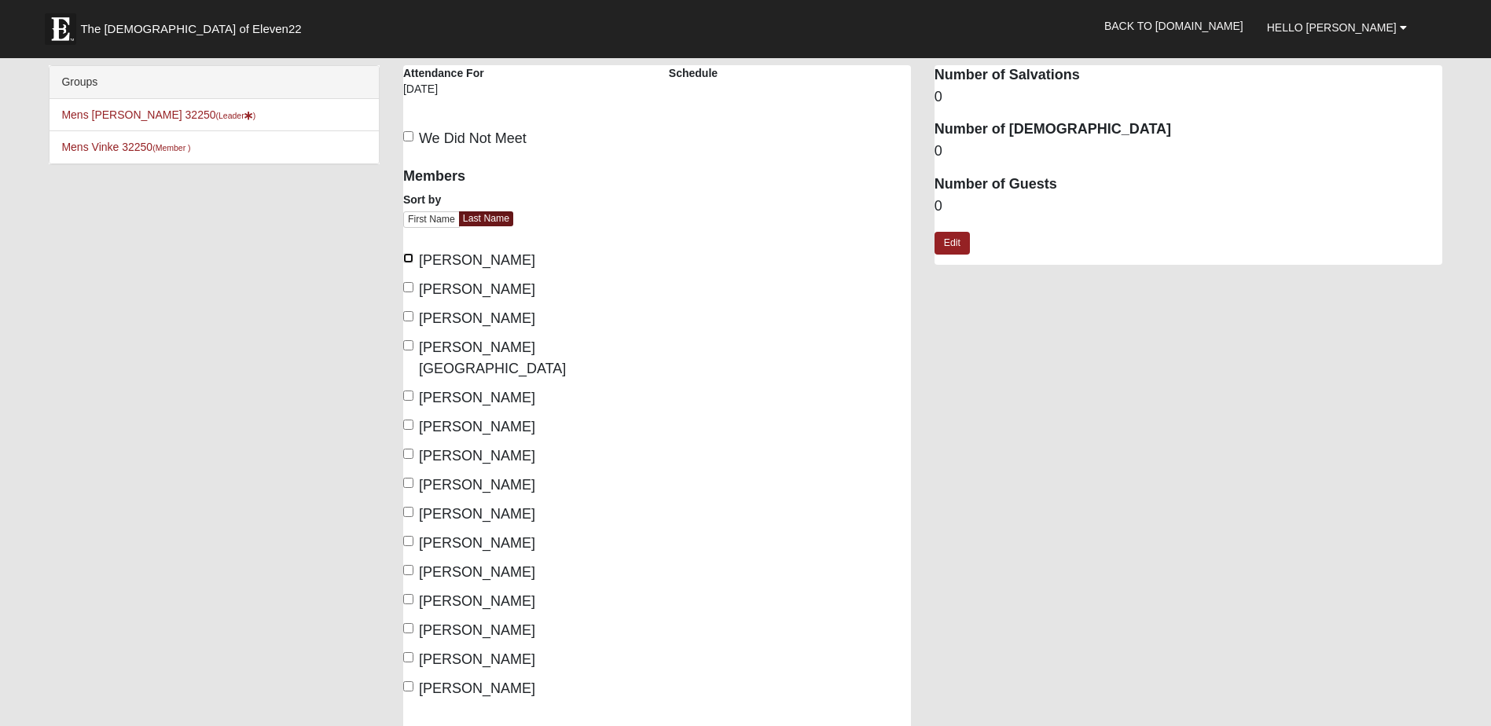
click at [408, 258] on input "[PERSON_NAME]" at bounding box center [408, 258] width 10 height 10
checkbox input "true"
click at [405, 391] on input "Dennie, Eric" at bounding box center [408, 396] width 10 height 10
checkbox input "true"
click at [409, 420] on input "Fuller, Bryant" at bounding box center [408, 425] width 10 height 10
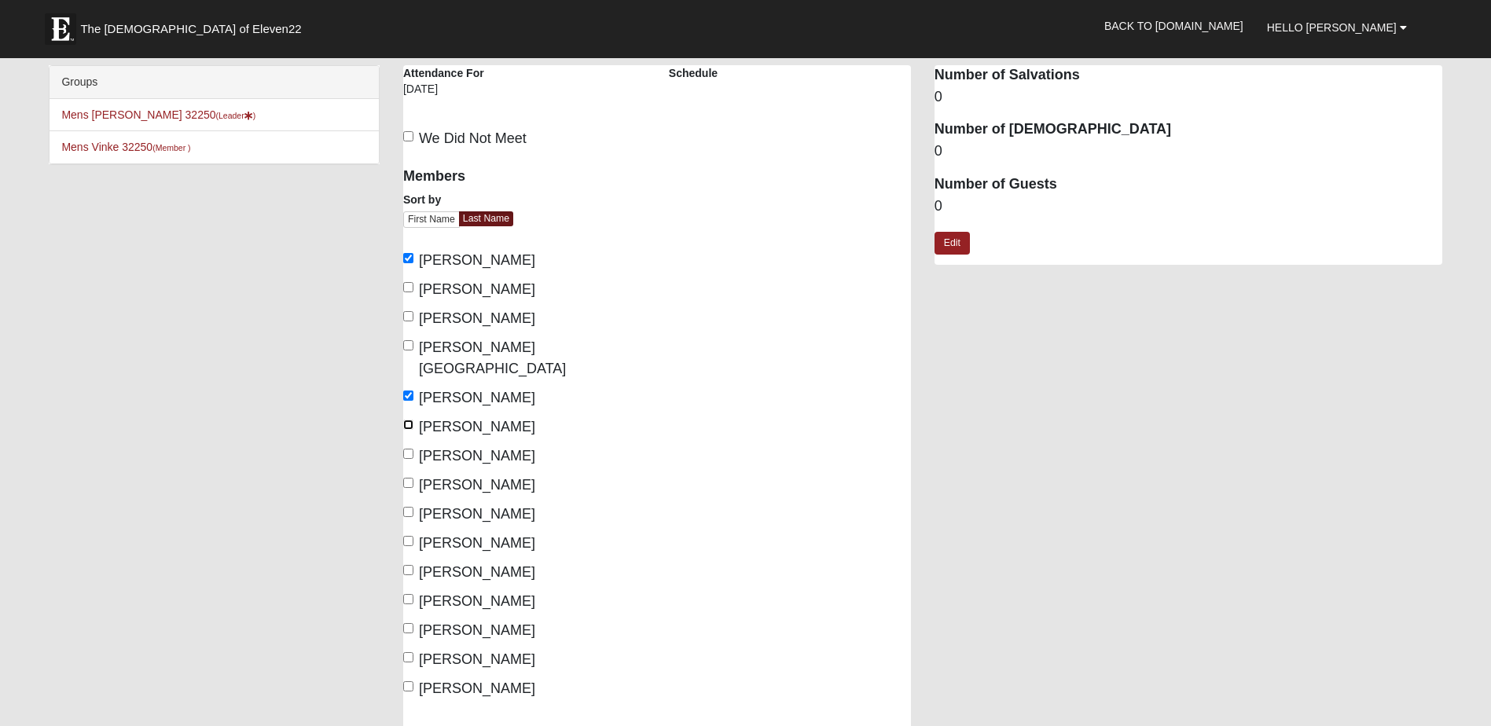
checkbox input "true"
click at [412, 449] on input "Gersbeck, Chuck" at bounding box center [408, 454] width 10 height 10
checkbox input "true"
click at [412, 623] on input "Toth, Mike" at bounding box center [408, 628] width 10 height 10
checkbox input "true"
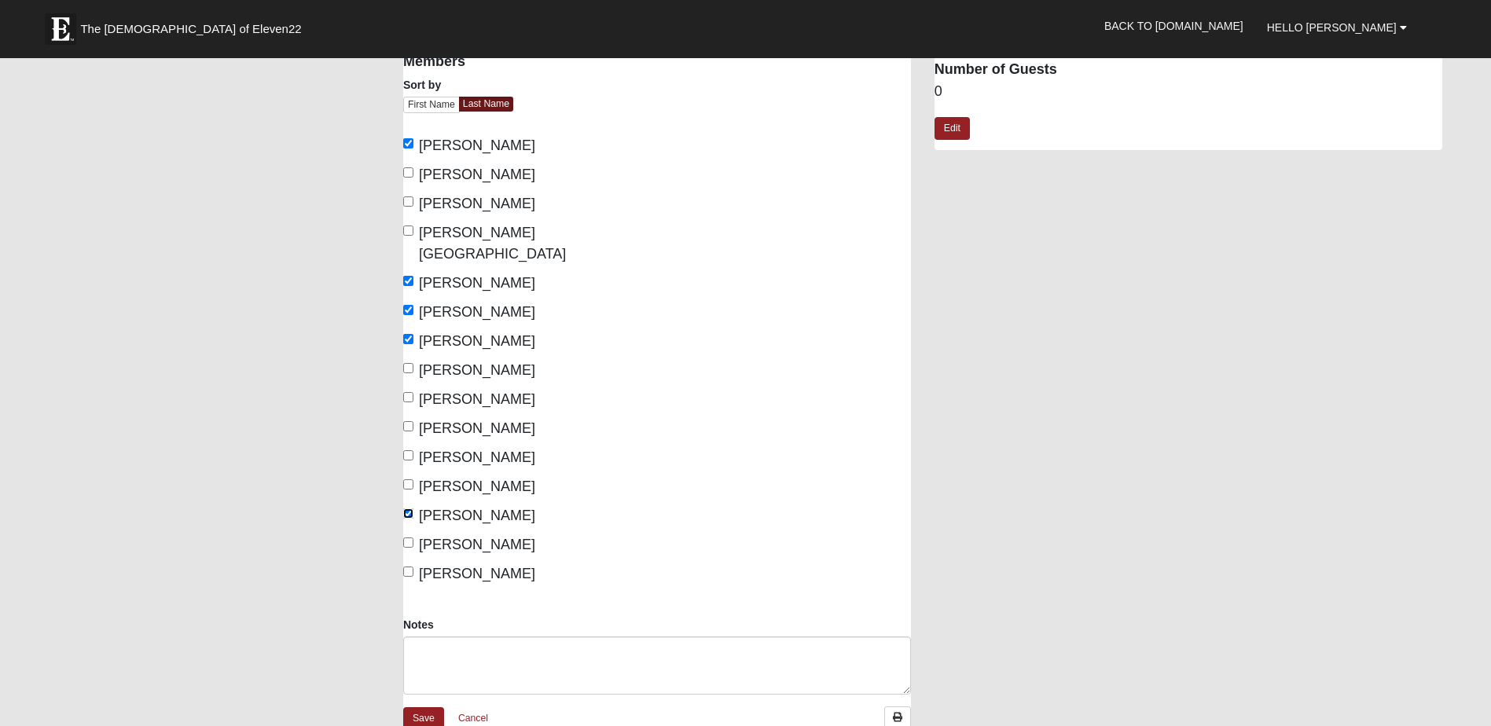
scroll to position [157, 0]
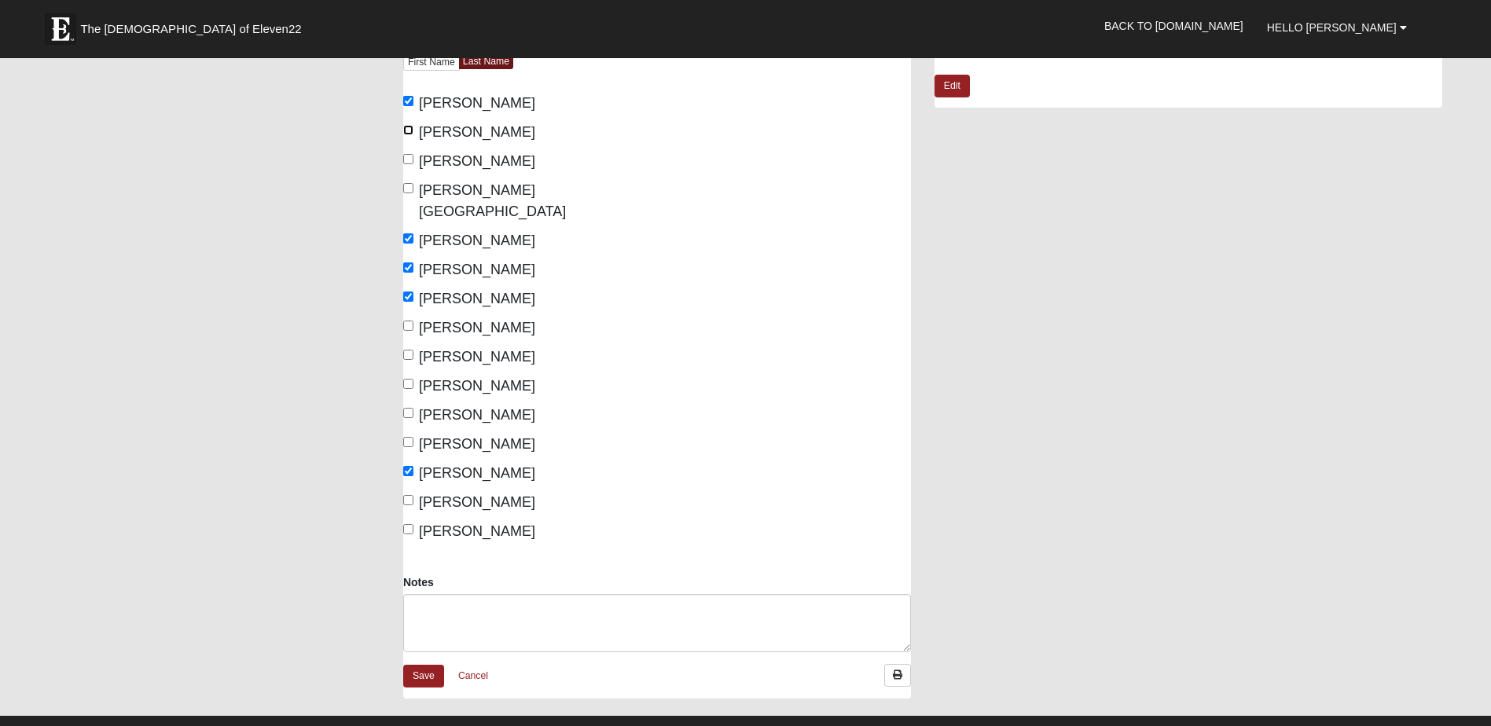
click at [405, 128] on input "Brown, Craig" at bounding box center [408, 130] width 10 height 10
checkbox input "true"
click at [426, 665] on link "Save" at bounding box center [423, 676] width 41 height 23
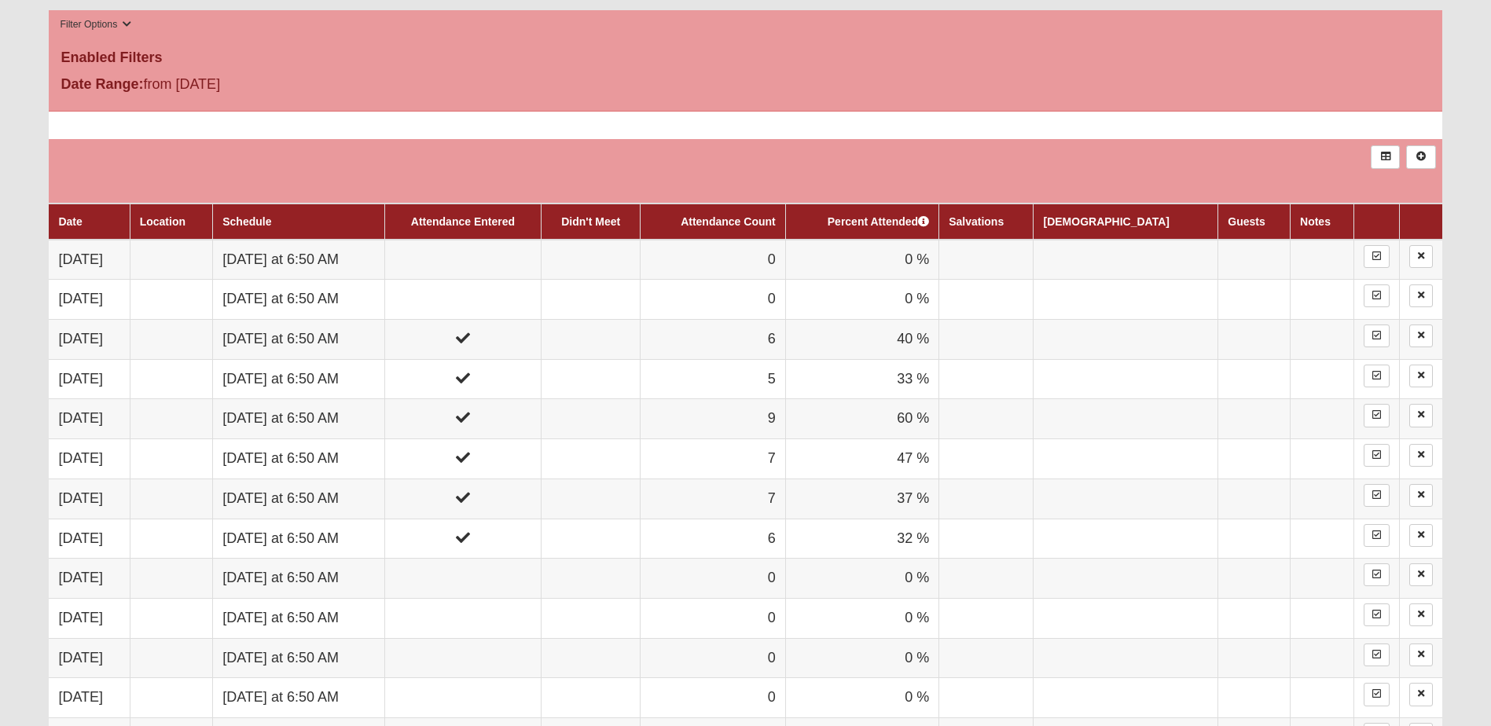
scroll to position [786, 0]
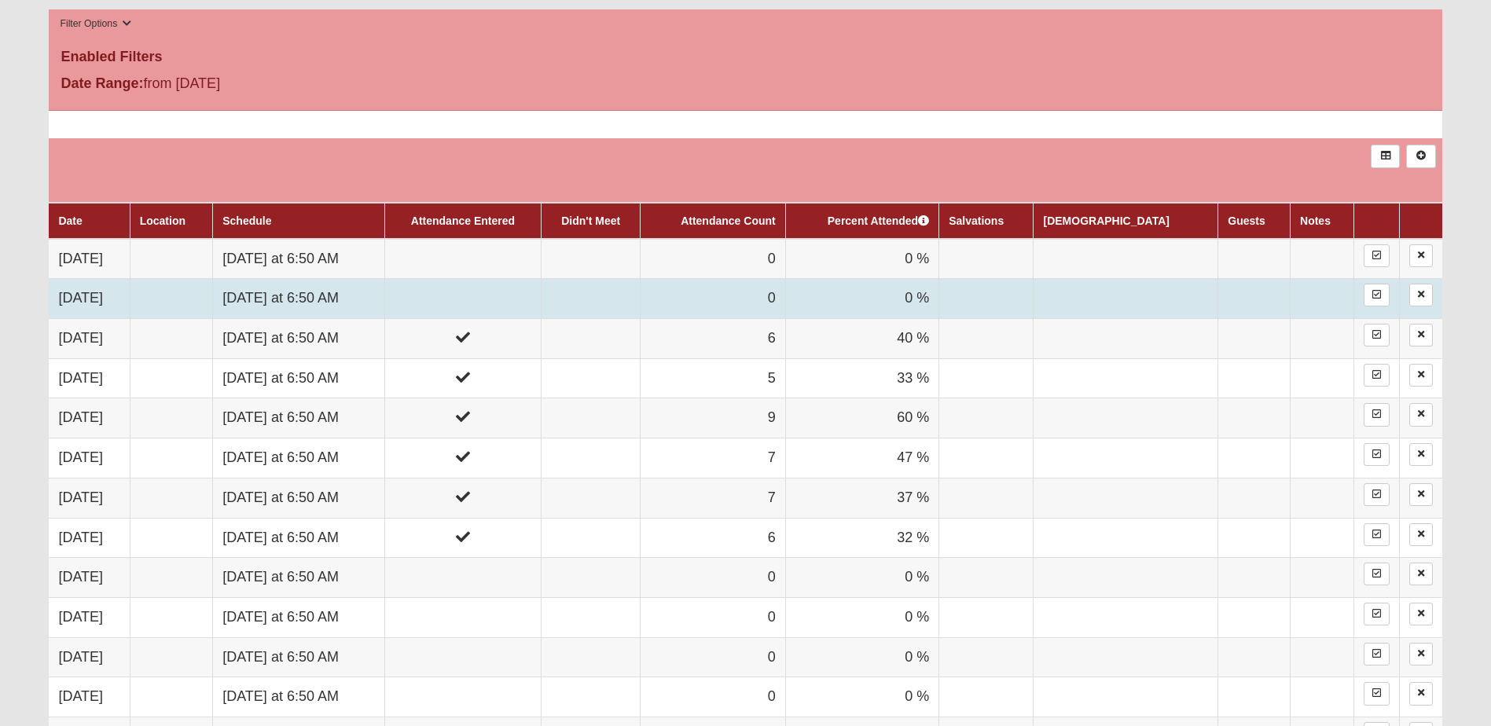
click at [457, 296] on td at bounding box center [462, 299] width 156 height 40
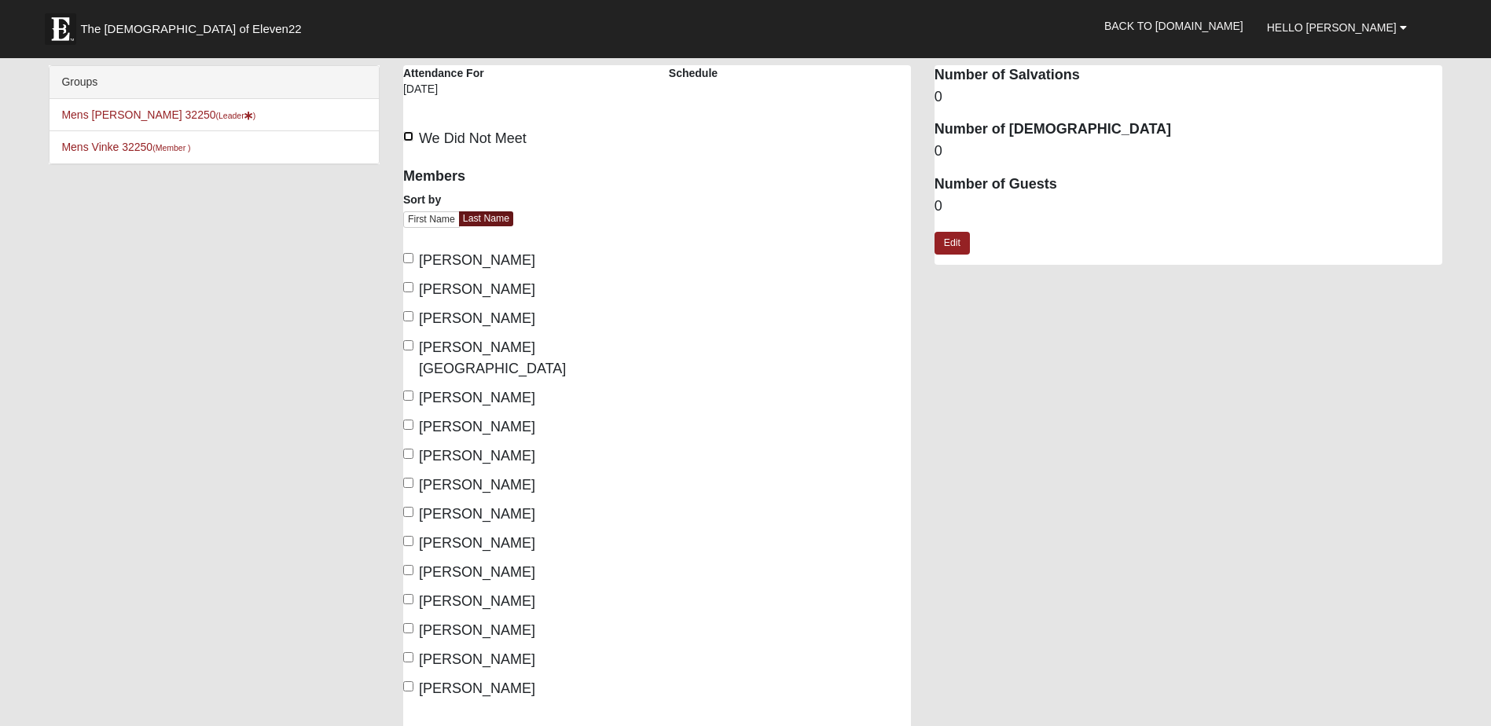
click at [404, 134] on input "We Did Not Meet" at bounding box center [408, 136] width 10 height 10
checkbox input "true"
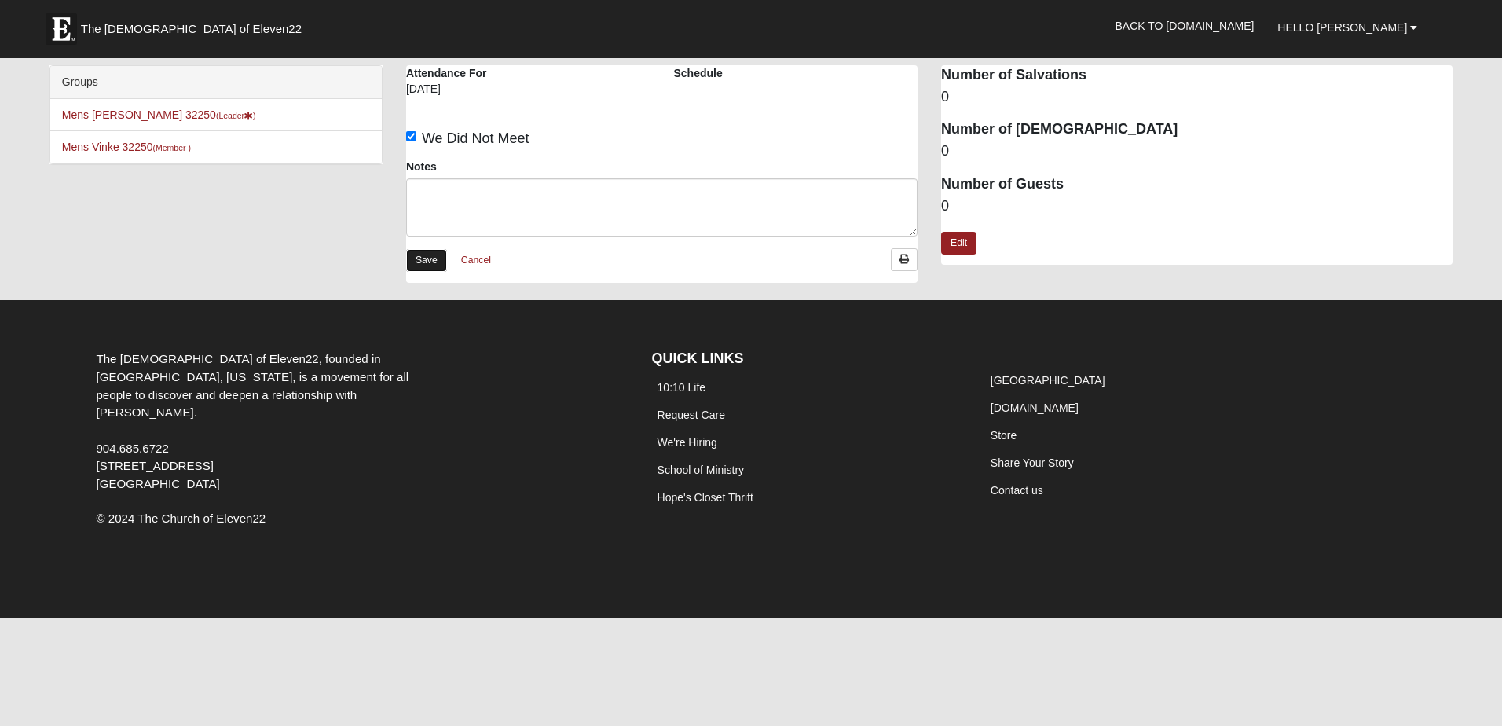
click at [424, 255] on link "Save" at bounding box center [426, 260] width 41 height 23
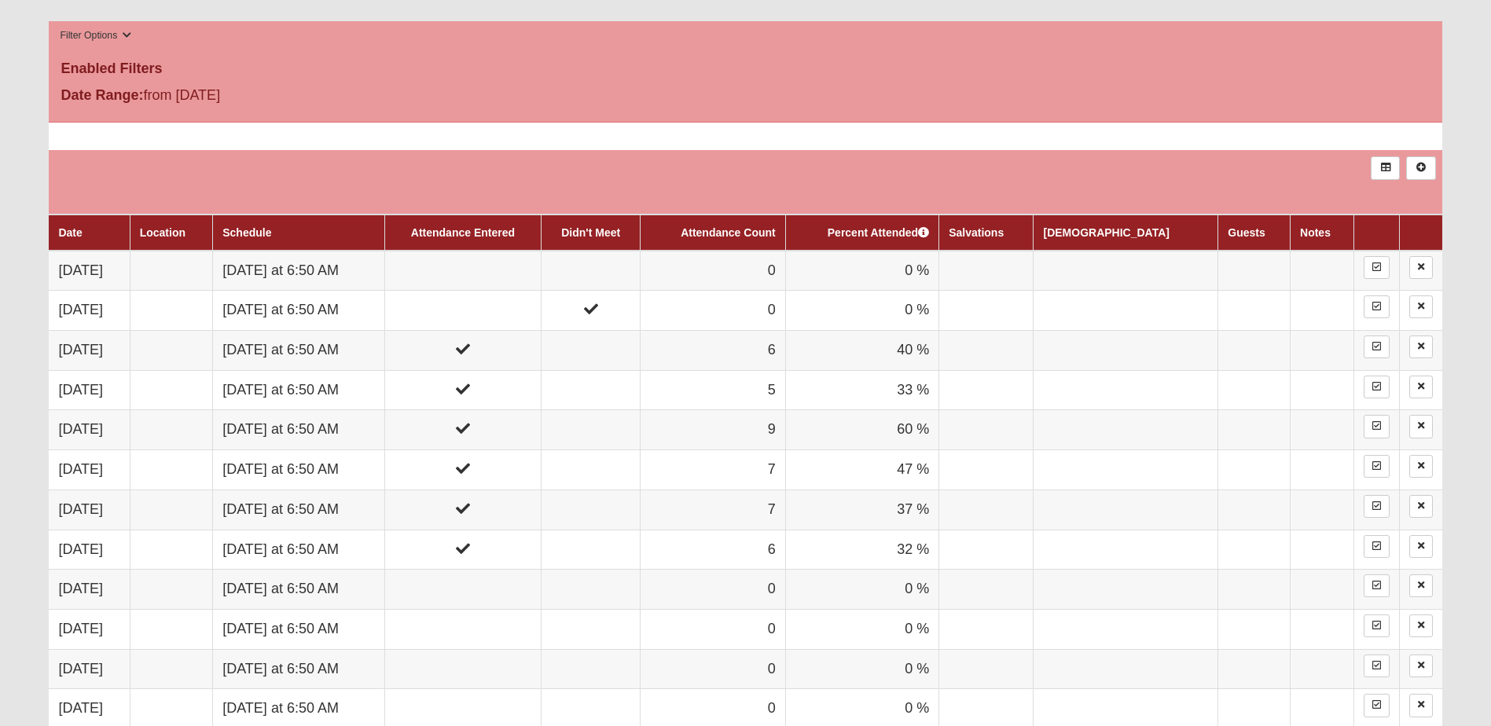
scroll to position [786, 0]
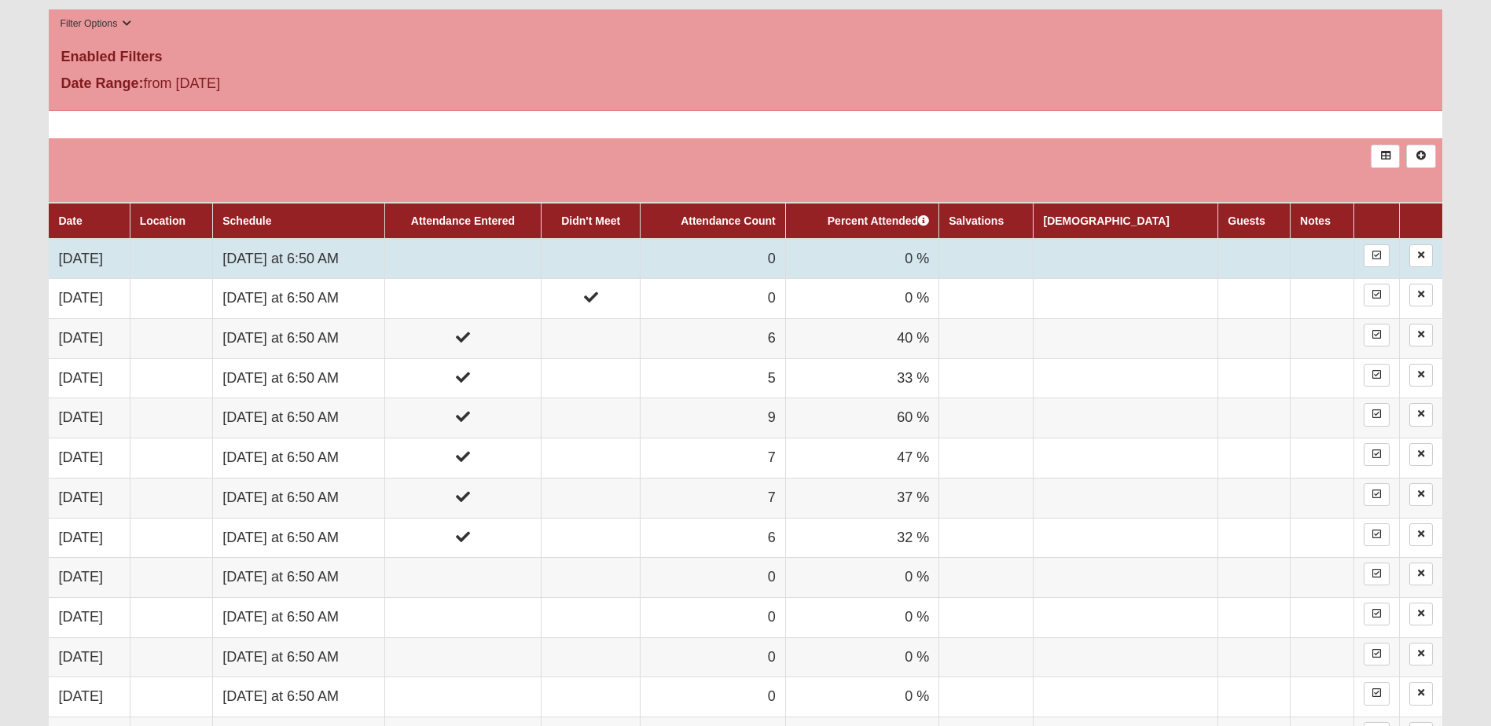
click at [509, 264] on td at bounding box center [462, 259] width 156 height 40
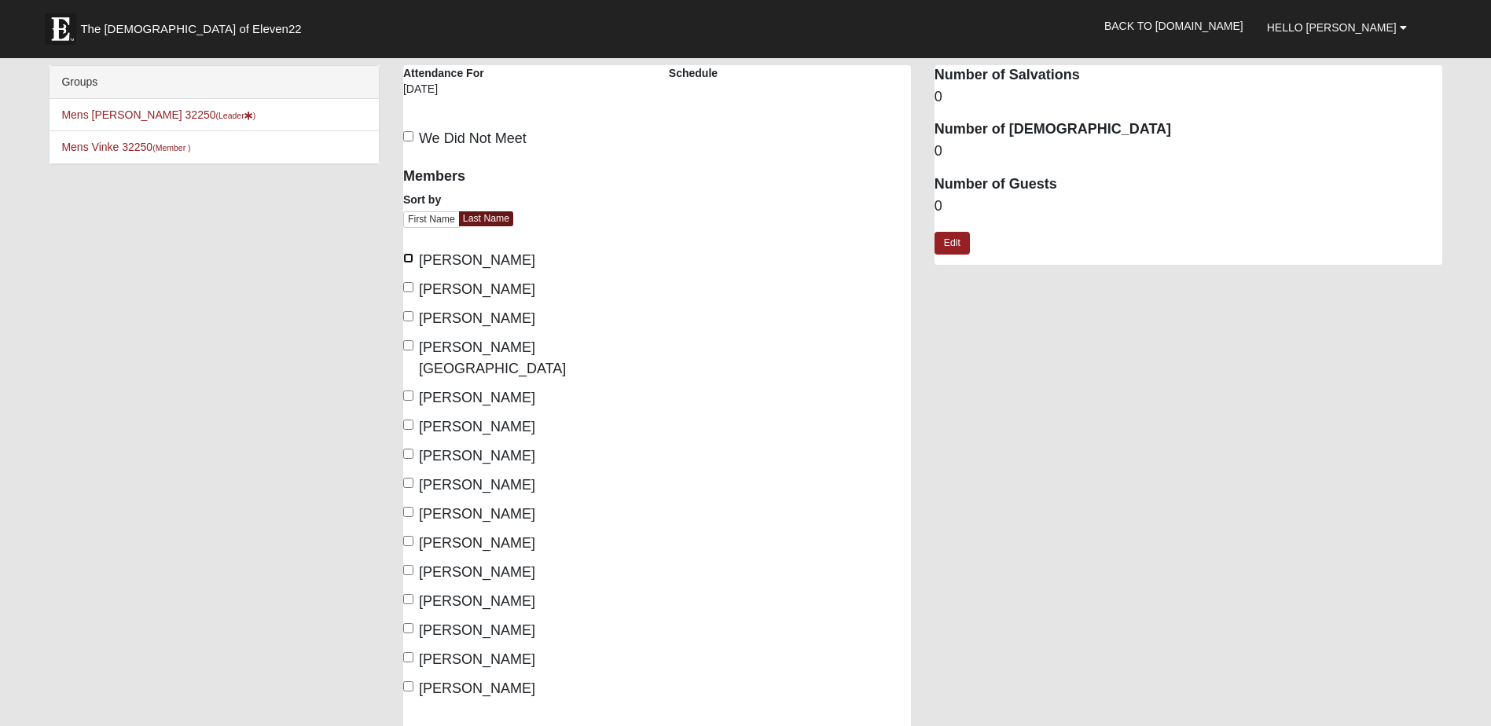
click at [409, 258] on input "Bishop, Mike" at bounding box center [408, 258] width 10 height 10
checkbox input "true"
click at [414, 289] on label "Brown, Craig" at bounding box center [469, 289] width 132 height 21
click at [413, 289] on input "Brown, Craig" at bounding box center [408, 287] width 10 height 10
checkbox input "true"
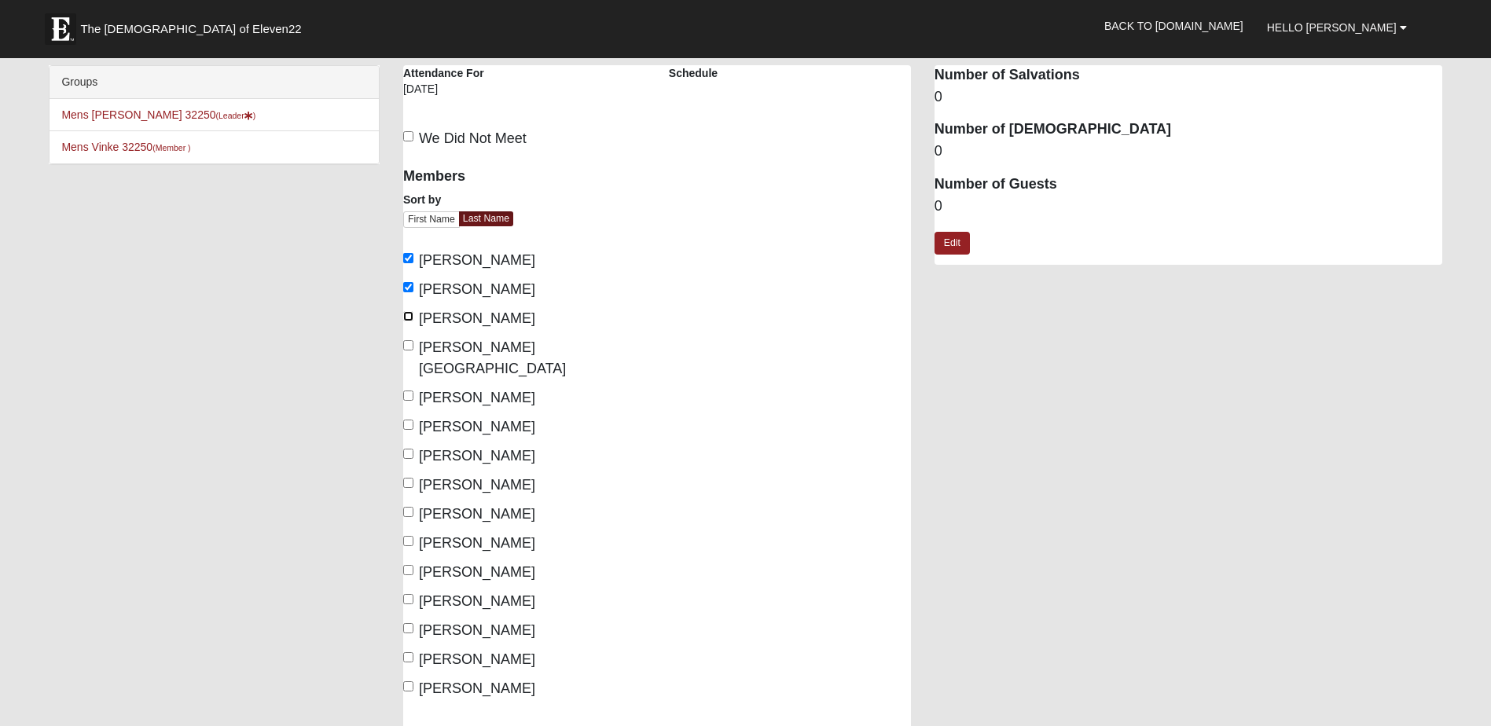
click at [413, 317] on input "Coker, Charles" at bounding box center [408, 316] width 10 height 10
checkbox input "true"
click at [408, 343] on input "Dant, Chad" at bounding box center [408, 345] width 10 height 10
checkbox input "true"
click at [409, 420] on input "Fuller, Bryant" at bounding box center [408, 425] width 10 height 10
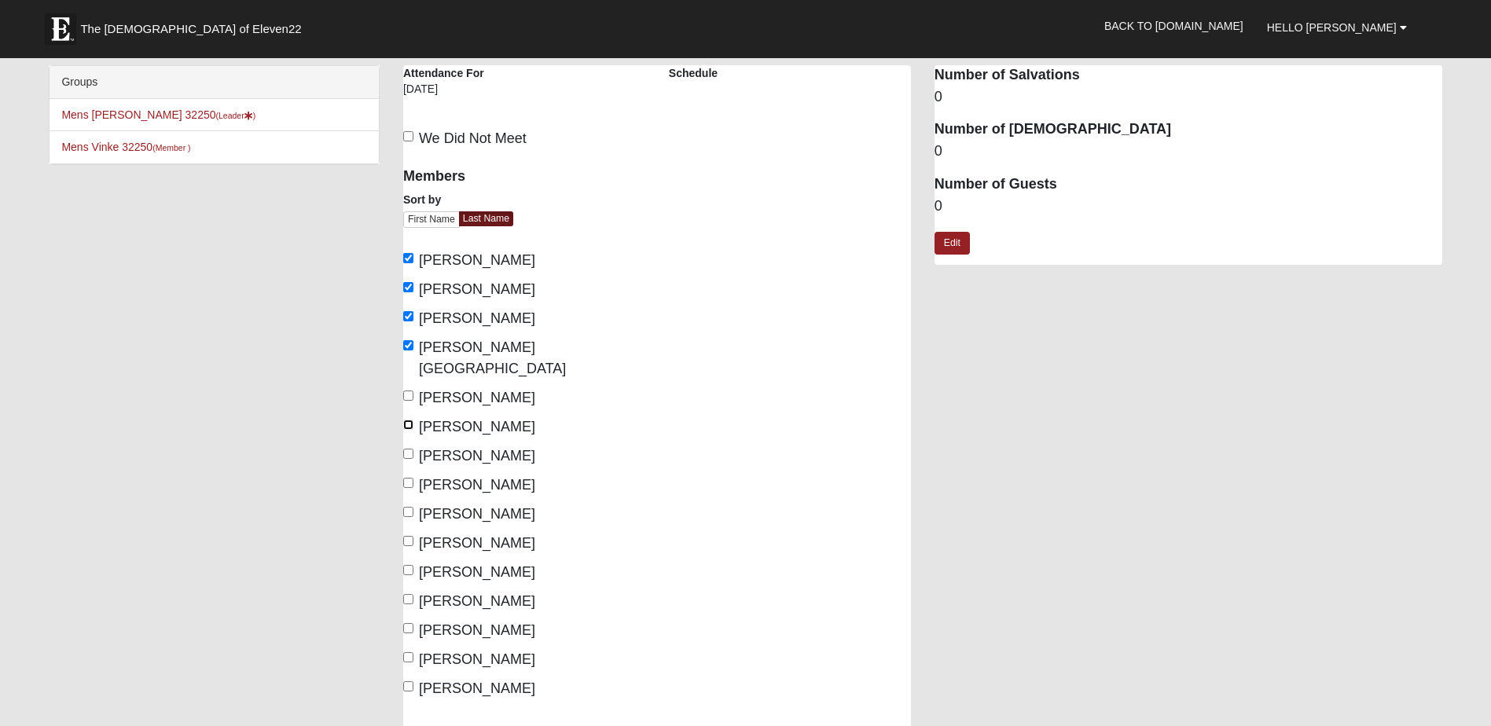
checkbox input "true"
click at [409, 449] on input "Gersbeck, Chuck" at bounding box center [408, 454] width 10 height 10
checkbox input "true"
click at [410, 623] on input "Toth, Mike" at bounding box center [408, 628] width 10 height 10
checkbox input "true"
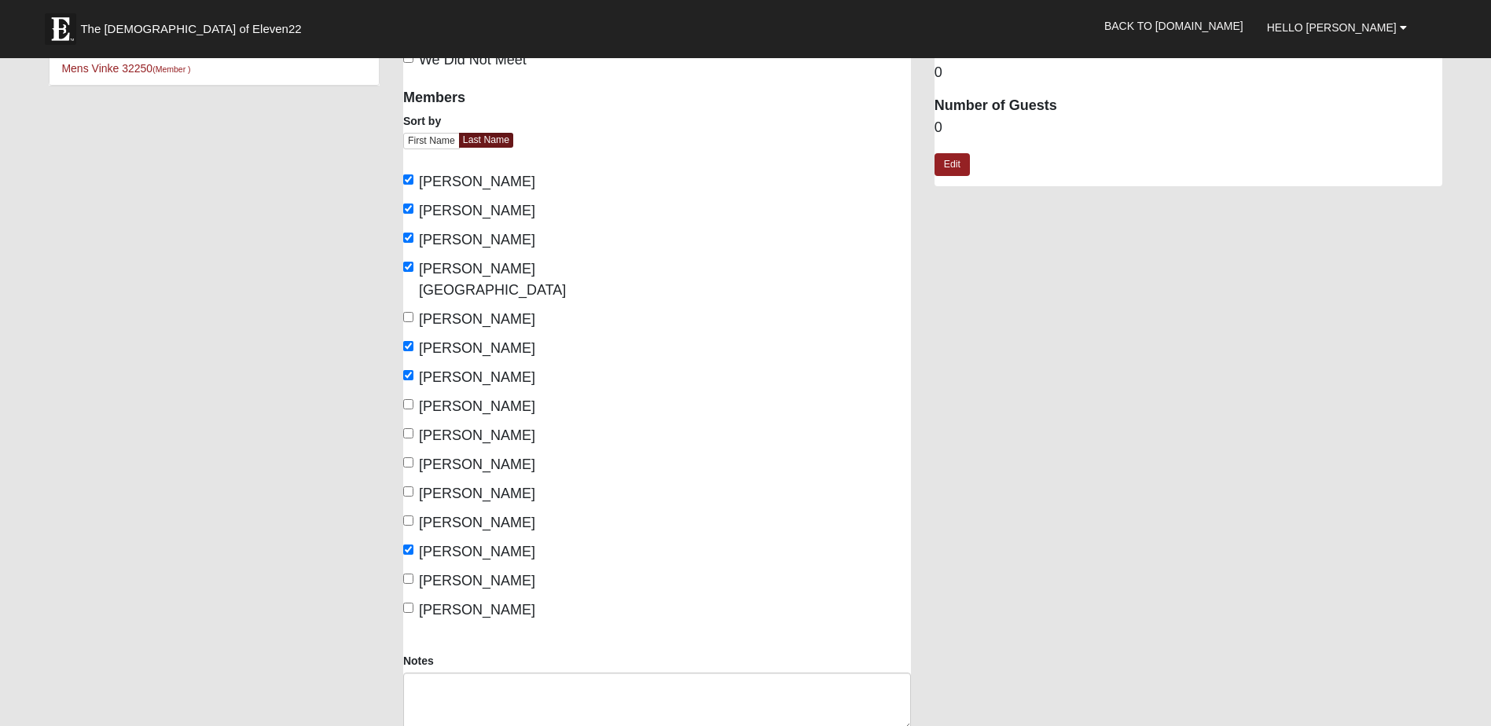
scroll to position [157, 0]
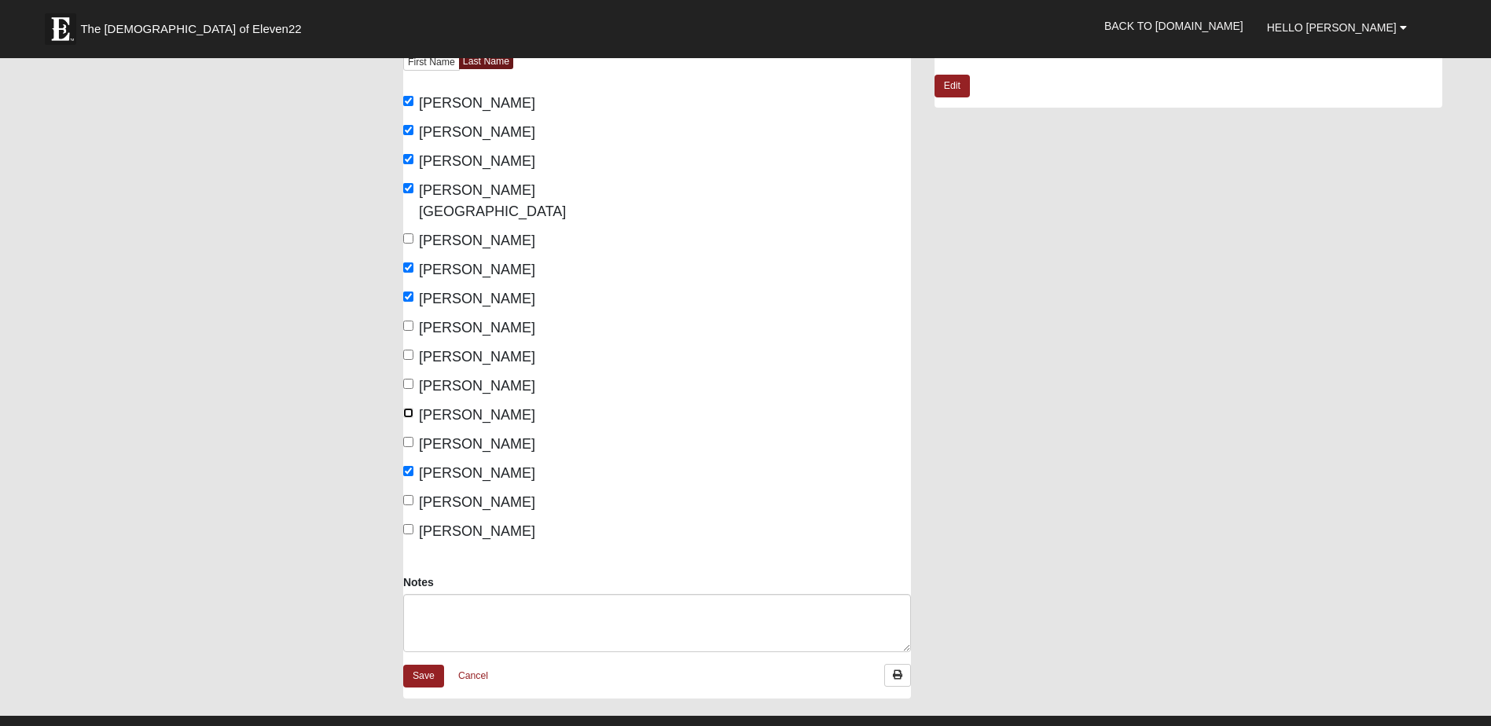
click at [409, 408] on input "Moreno, Rod" at bounding box center [408, 413] width 10 height 10
click at [411, 408] on input "Moreno, Rod" at bounding box center [408, 413] width 10 height 10
checkbox input "false"
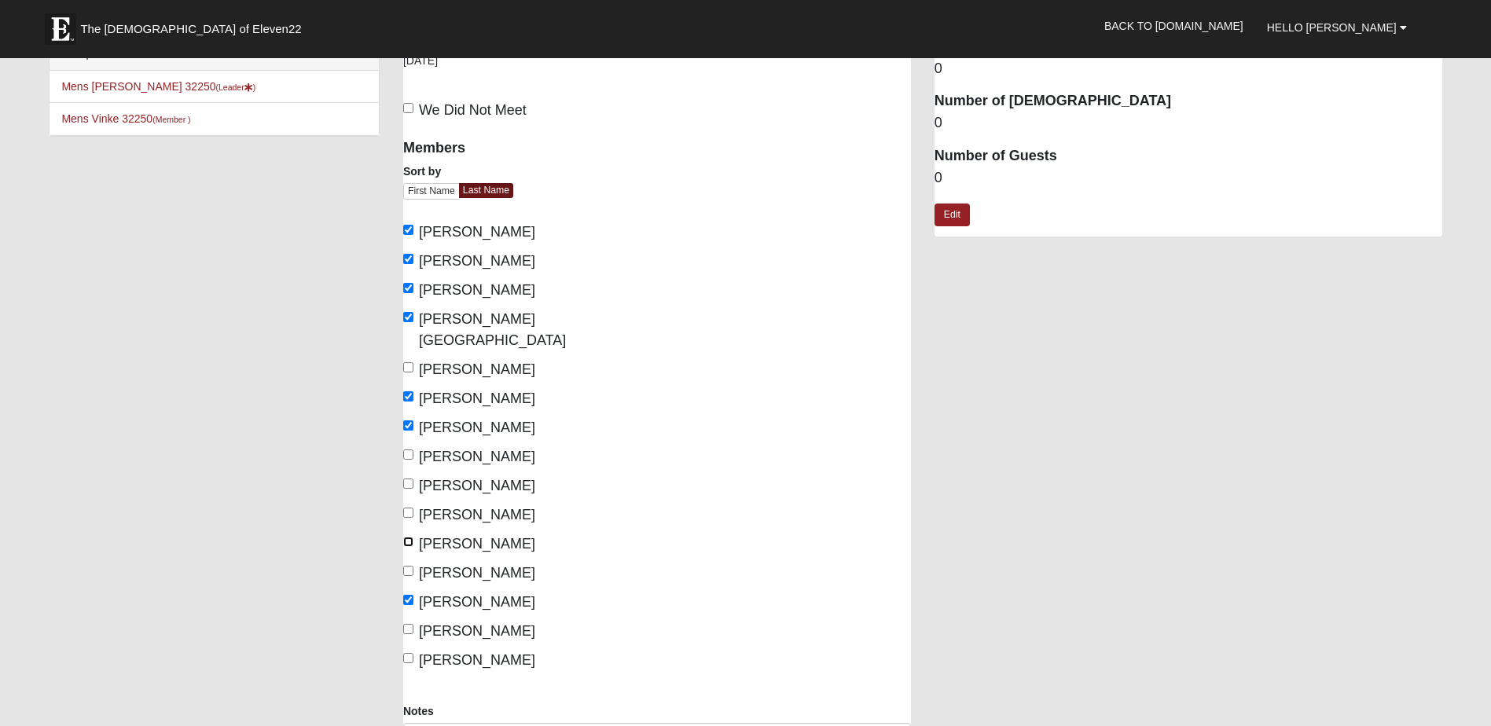
scroll to position [0, 0]
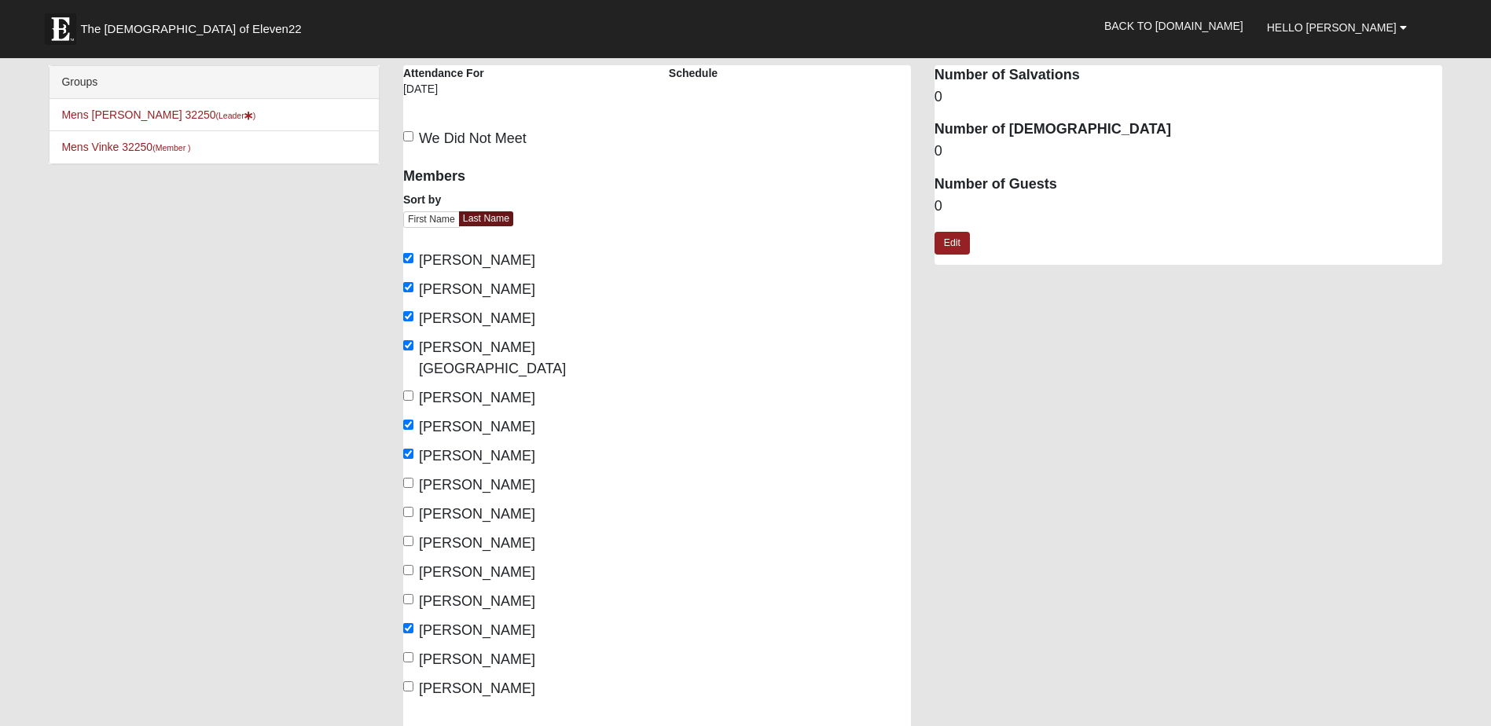
click at [944, 199] on dd "0" at bounding box center [1188, 206] width 508 height 20
click at [940, 208] on dd "0" at bounding box center [1188, 206] width 508 height 20
click at [937, 207] on dd "0" at bounding box center [1188, 206] width 508 height 20
click at [953, 247] on link "Edit" at bounding box center [951, 243] width 35 height 23
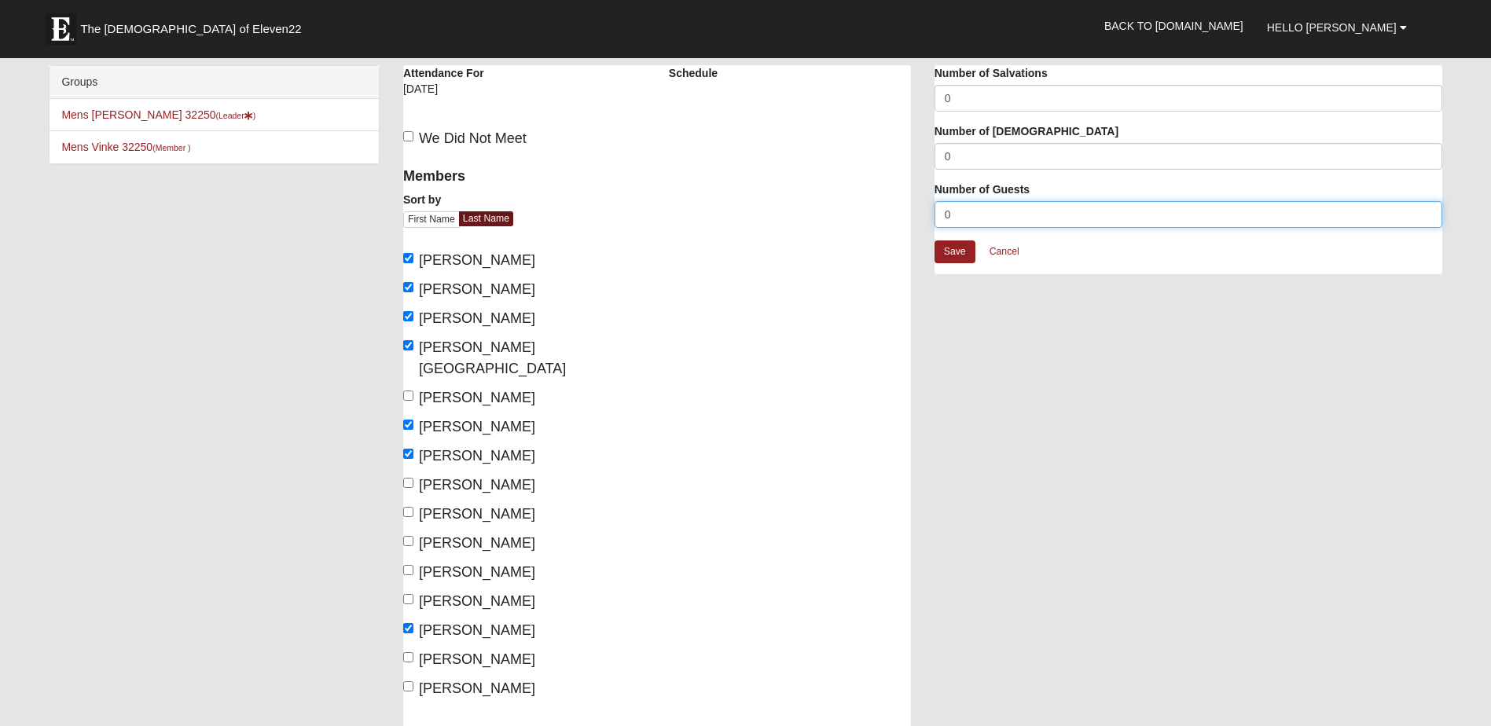
drag, startPoint x: 956, startPoint y: 215, endPoint x: 933, endPoint y: 222, distance: 24.8
click at [933, 222] on div "Attendance Occurrence Attributes Number of Salvations 0 Number of Baptisms 0 Nu…" at bounding box center [1187, 177] width 531 height 225
type input "1"
click at [948, 253] on link "Save" at bounding box center [954, 251] width 41 height 23
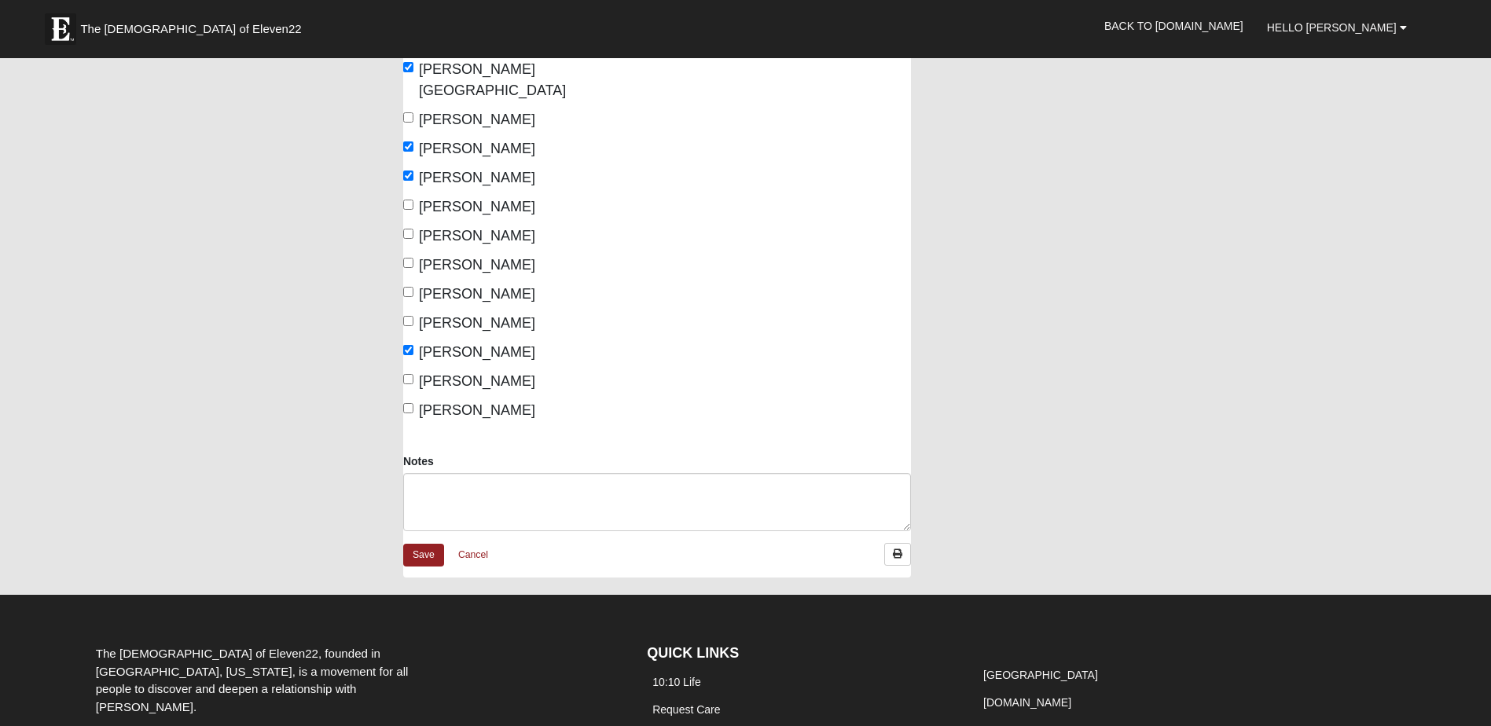
scroll to position [314, 0]
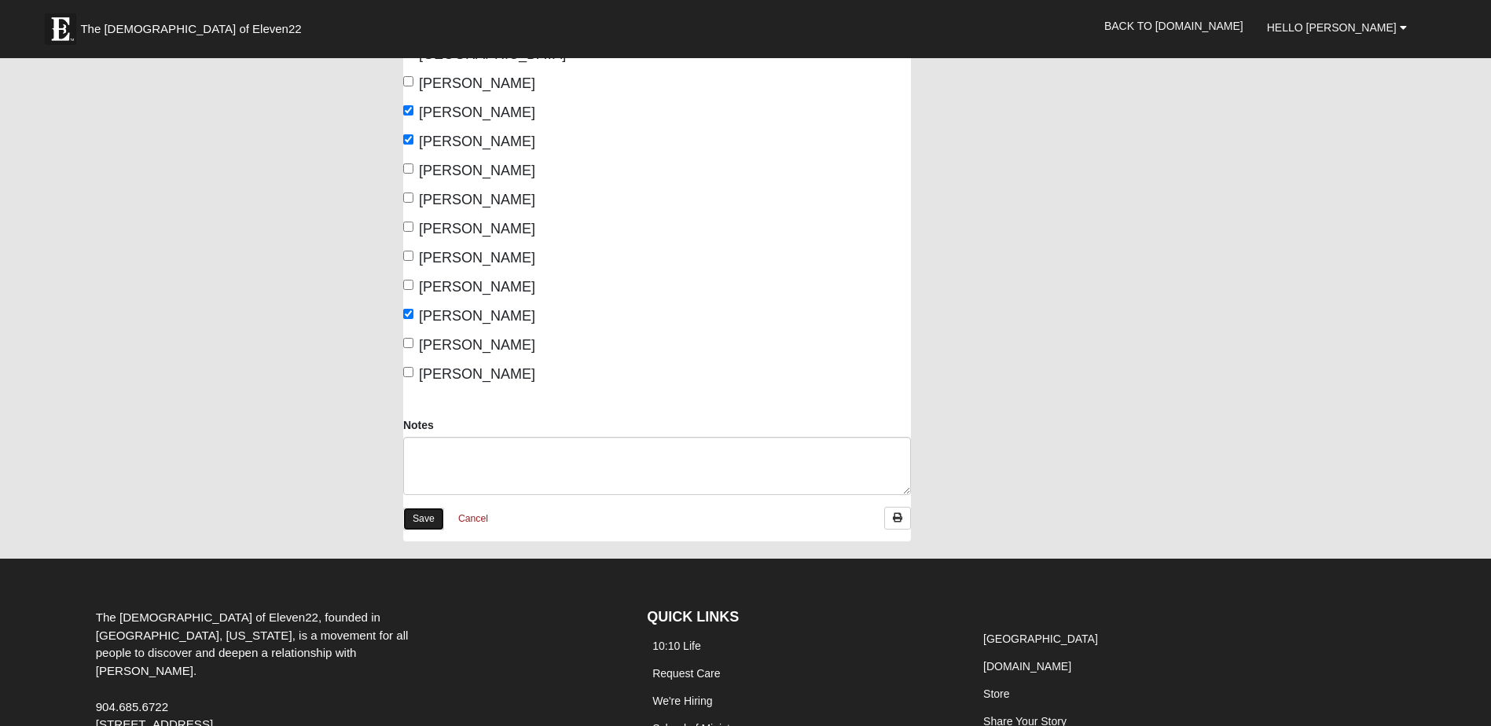
click at [416, 508] on link "Save" at bounding box center [423, 519] width 41 height 23
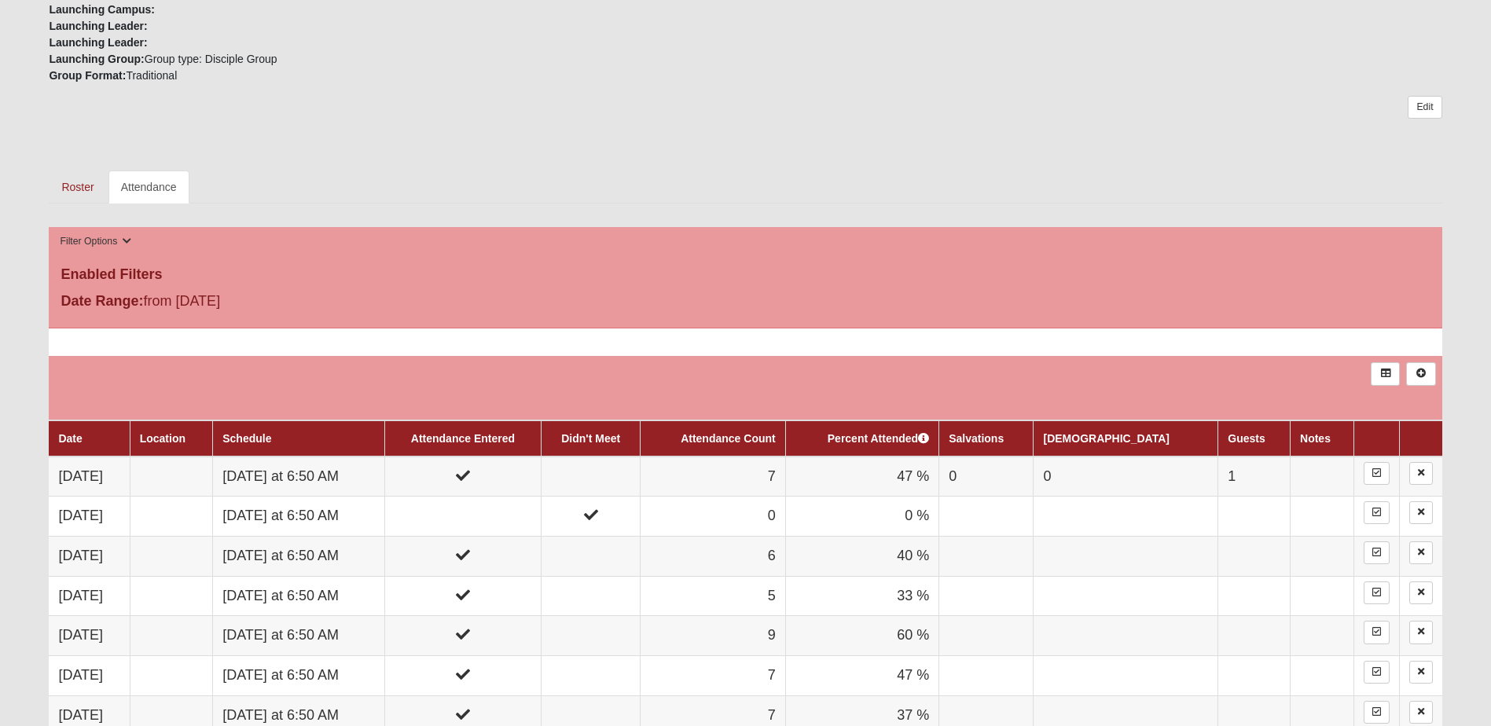
scroll to position [629, 0]
